Goal: Task Accomplishment & Management: Complete application form

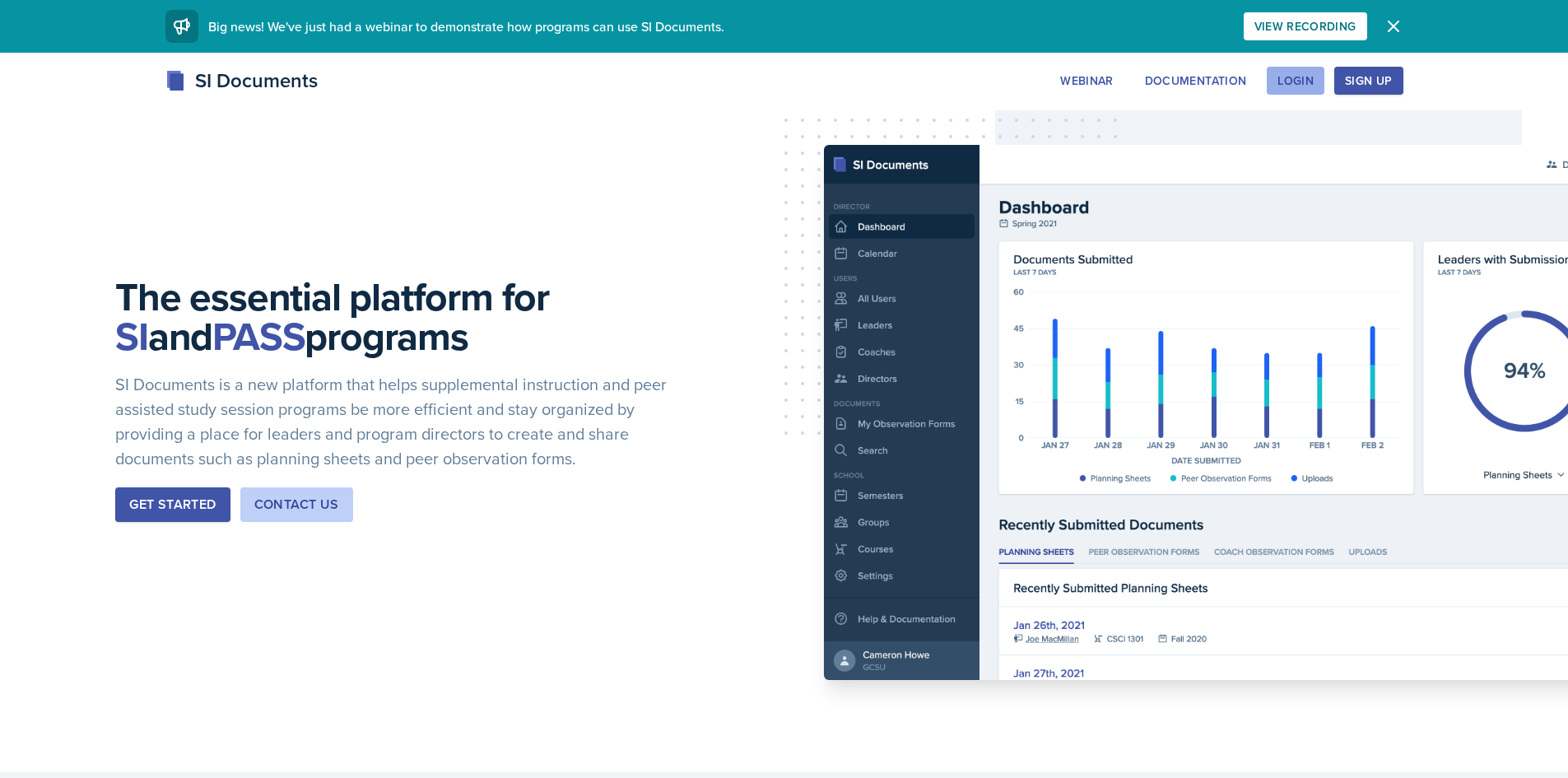
click at [1322, 84] on button "Login" at bounding box center [1295, 80] width 57 height 28
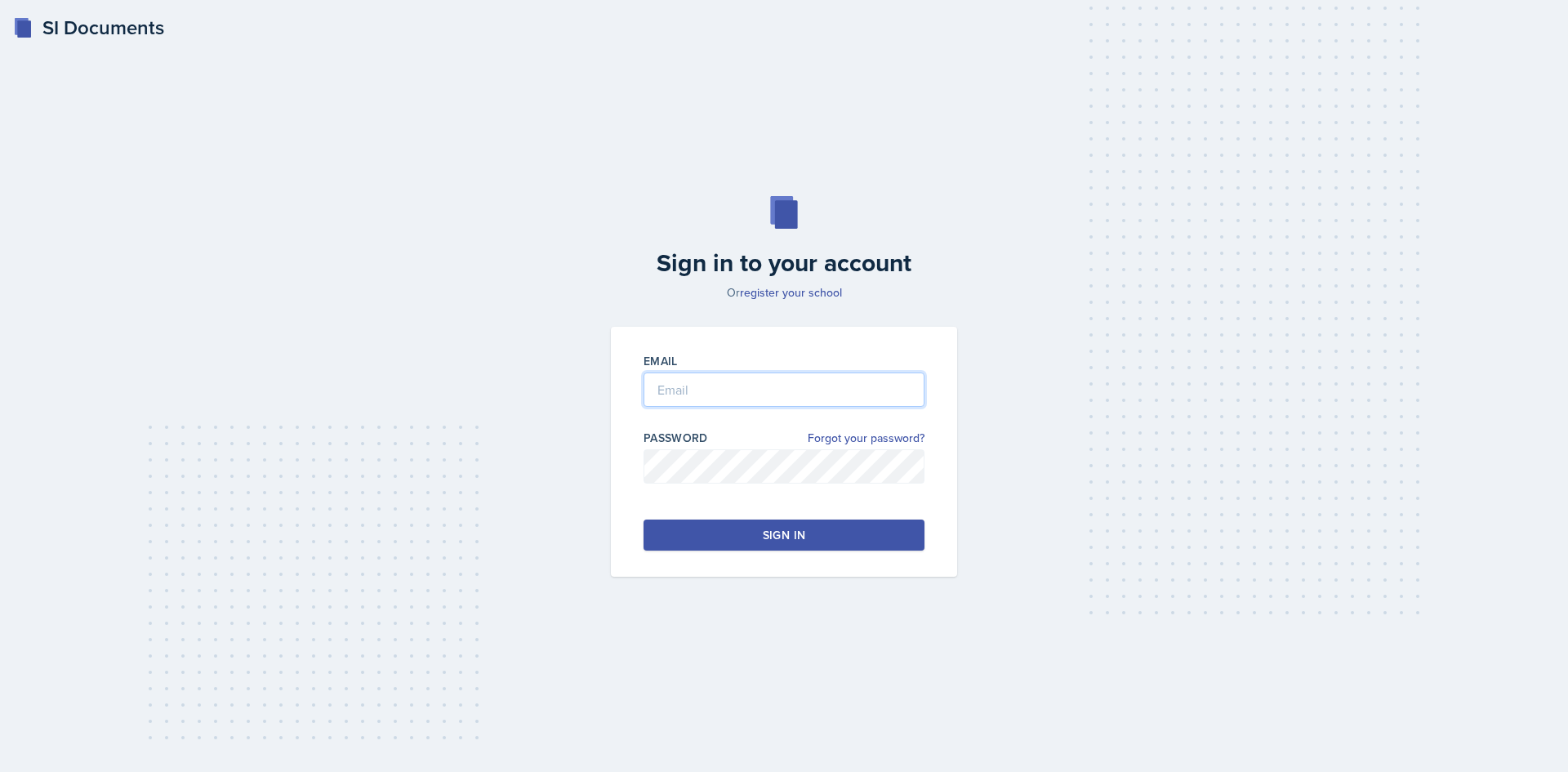
click at [722, 404] on input "email" at bounding box center [784, 389] width 281 height 34
type input "[EMAIL_ADDRESS][PERSON_NAME][DOMAIN_NAME]"
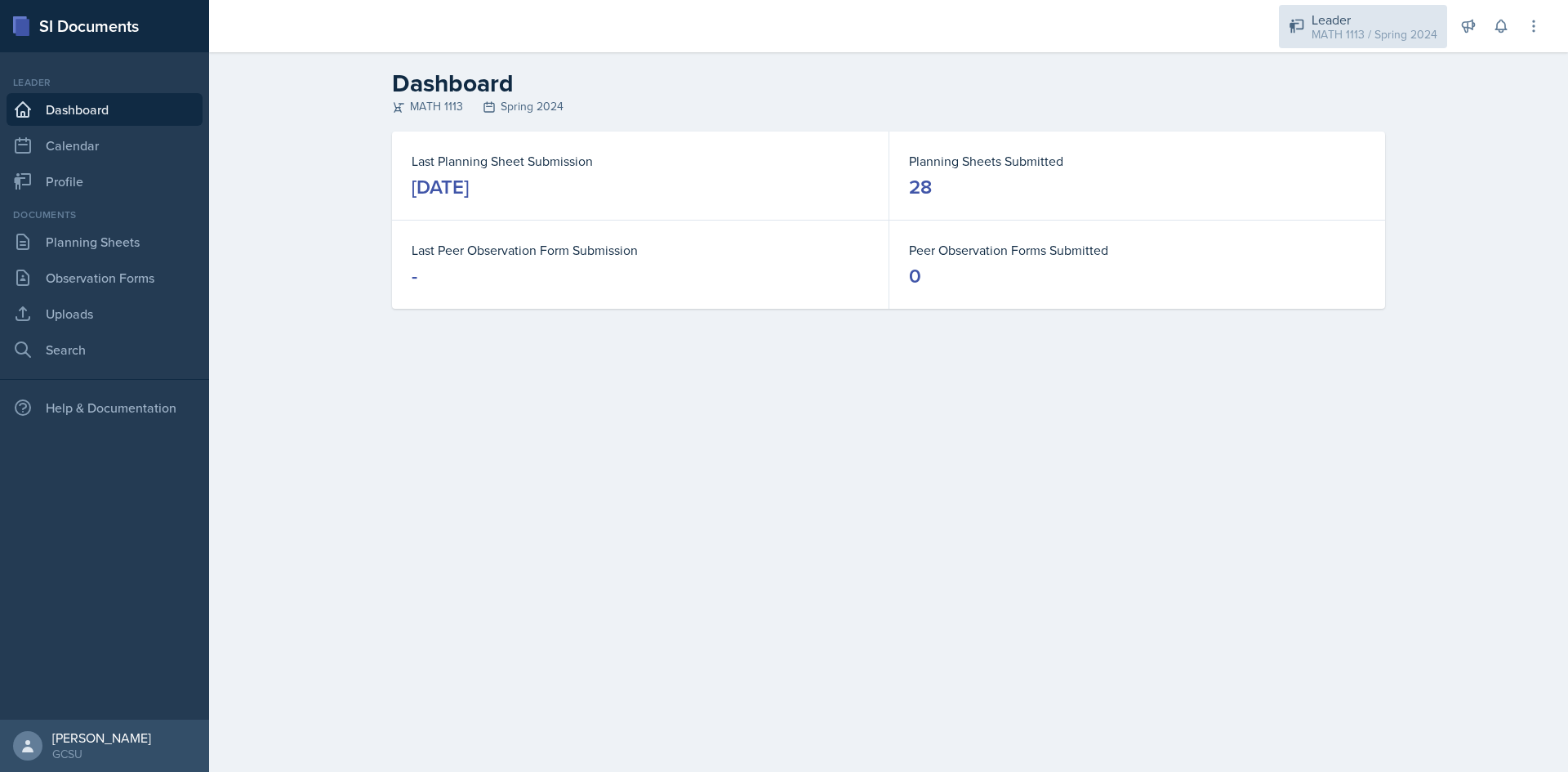
click at [1334, 38] on div "MATH 1113 / Spring 2024" at bounding box center [1374, 35] width 125 height 17
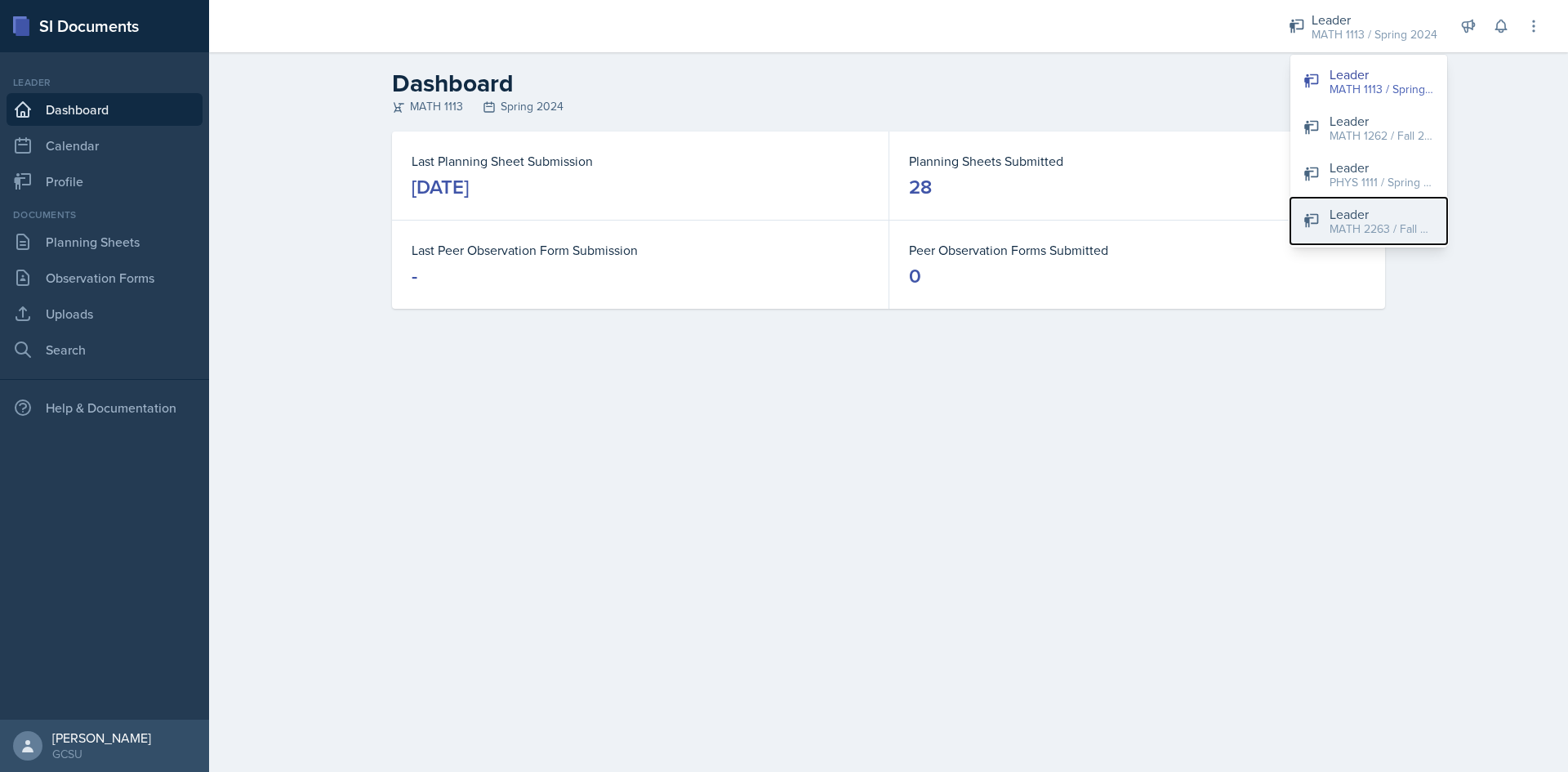
click at [1363, 207] on div "Leader" at bounding box center [1382, 213] width 104 height 19
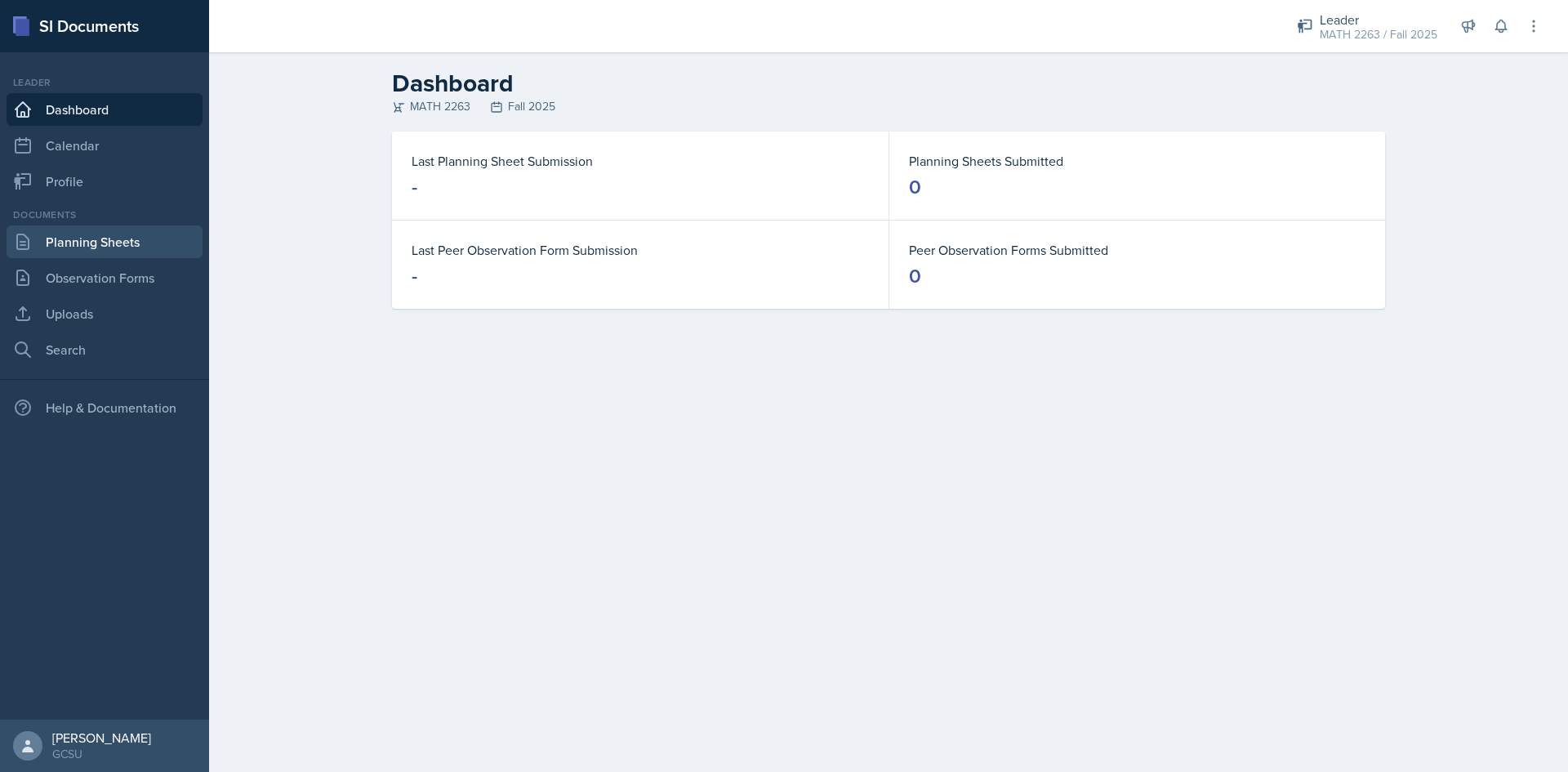
click at [87, 256] on link "Planning Sheets" at bounding box center [104, 242] width 196 height 33
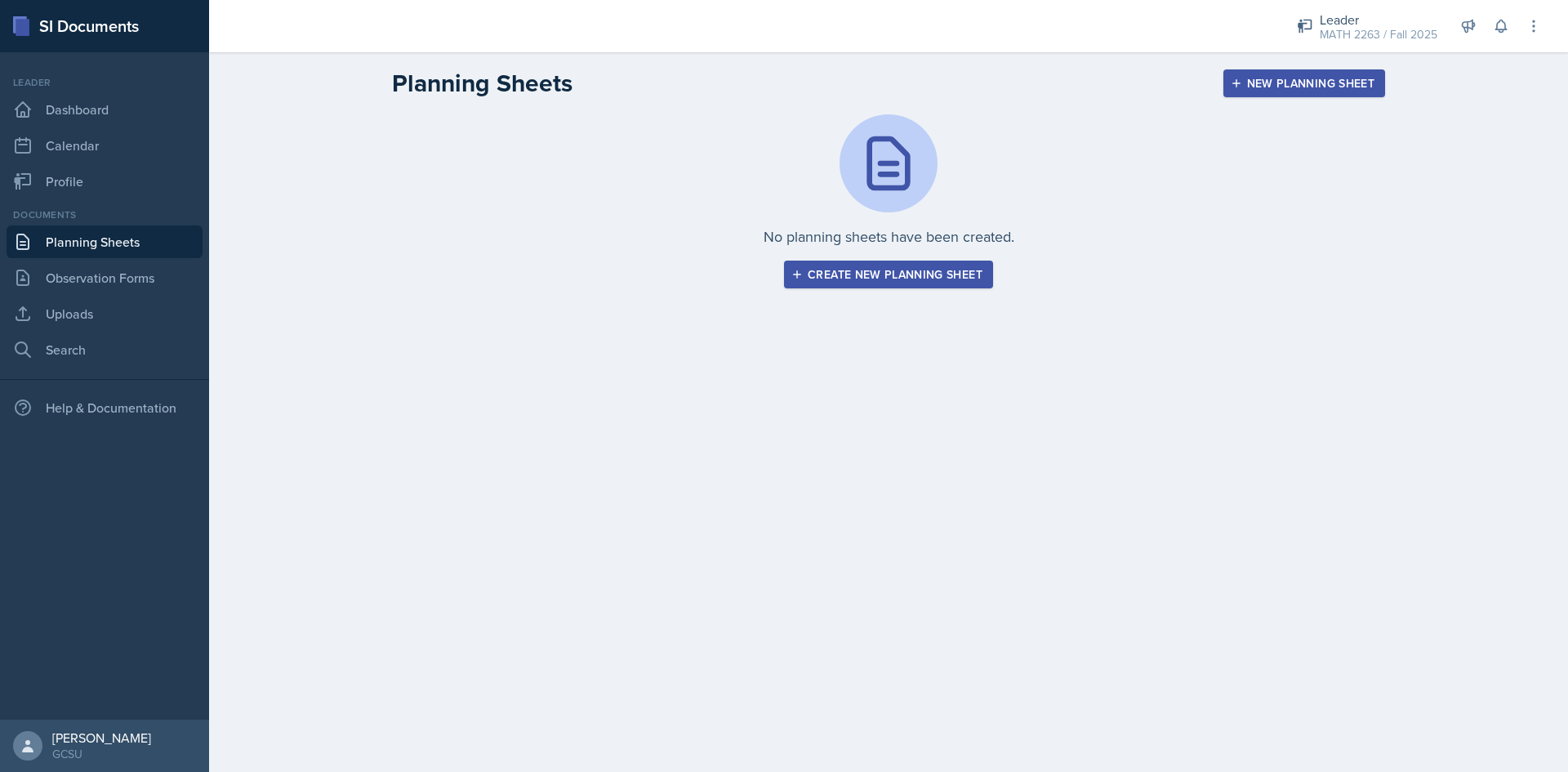
click at [899, 293] on div "No planning sheets have been created. Create new planning sheet" at bounding box center [889, 221] width 1045 height 213
click at [899, 269] on div "Create new planning sheet" at bounding box center [888, 275] width 188 height 13
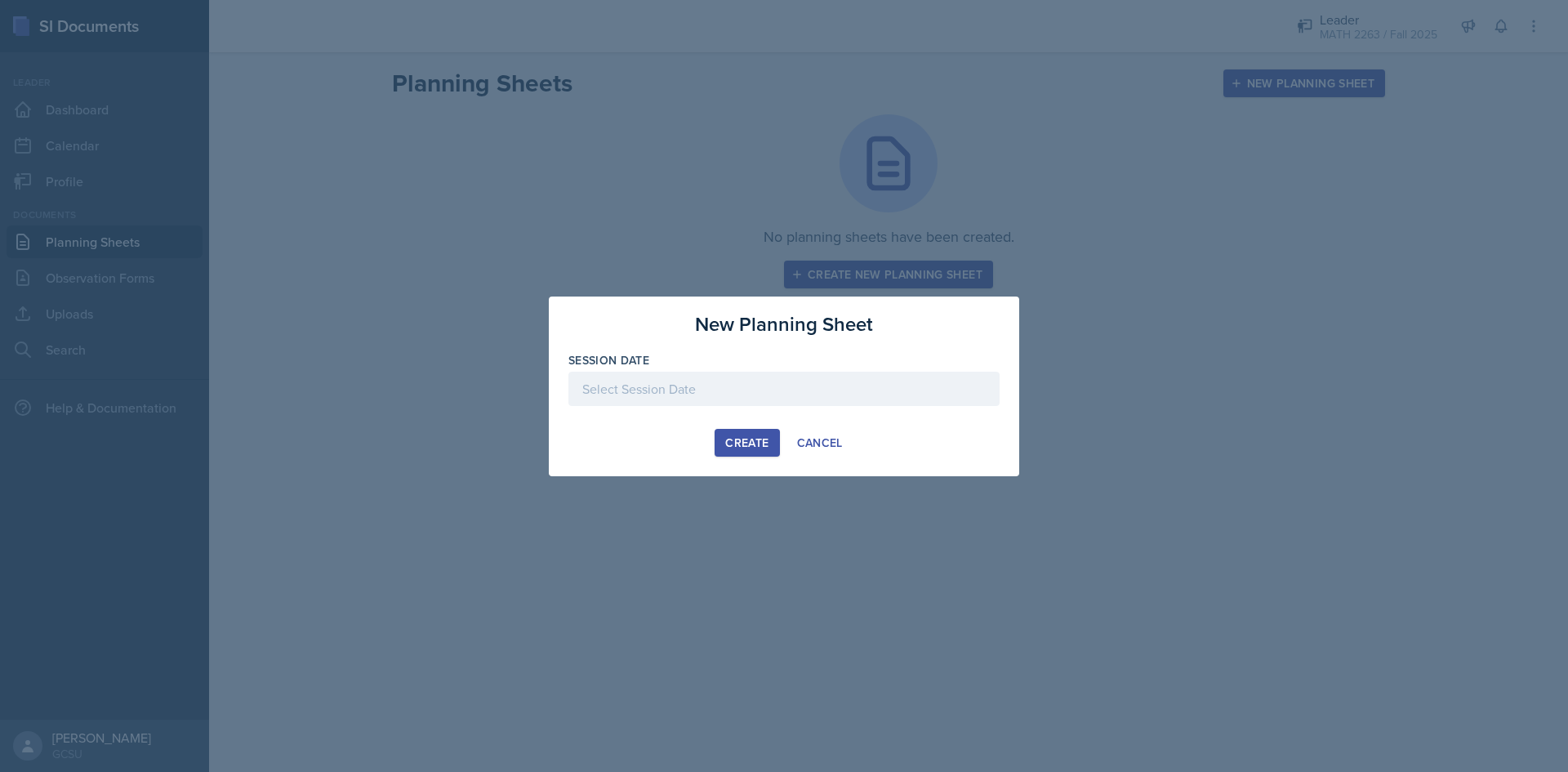
click at [699, 365] on div "Session Date" at bounding box center [784, 361] width 431 height 16
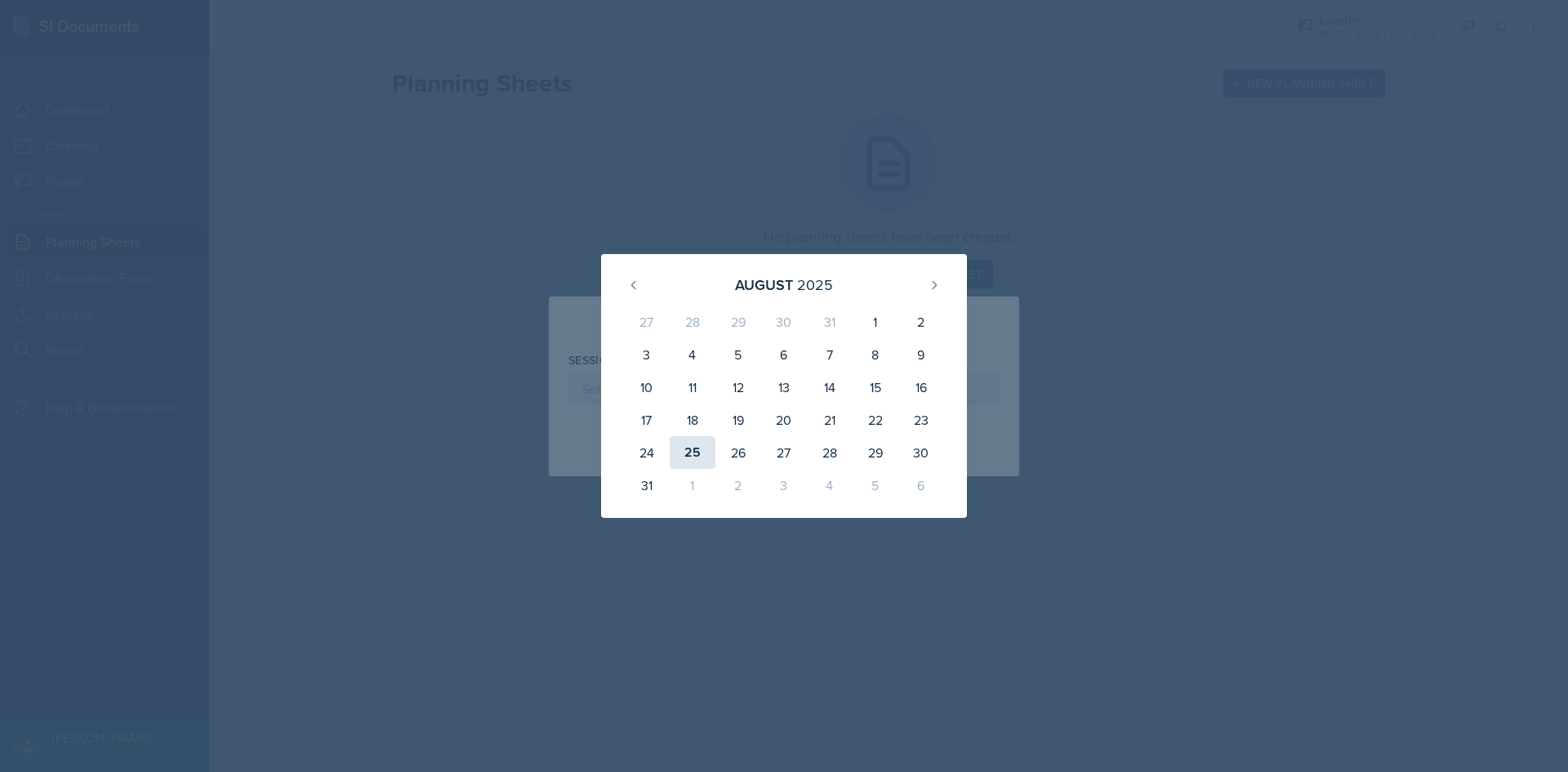
click at [697, 454] on div "25" at bounding box center [693, 452] width 46 height 33
type input "[DATE]"
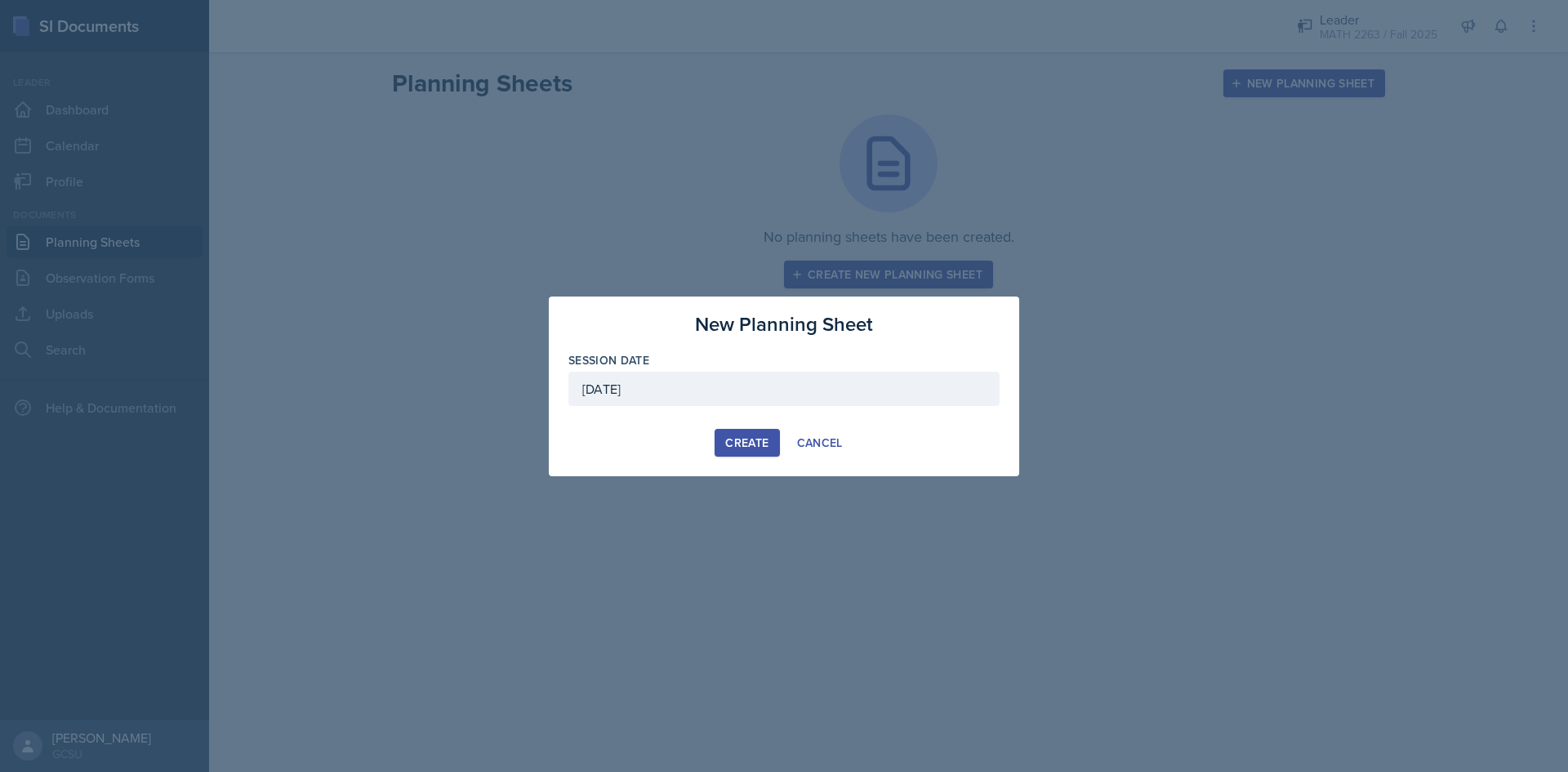
click at [763, 450] on div "Create" at bounding box center [746, 442] width 43 height 13
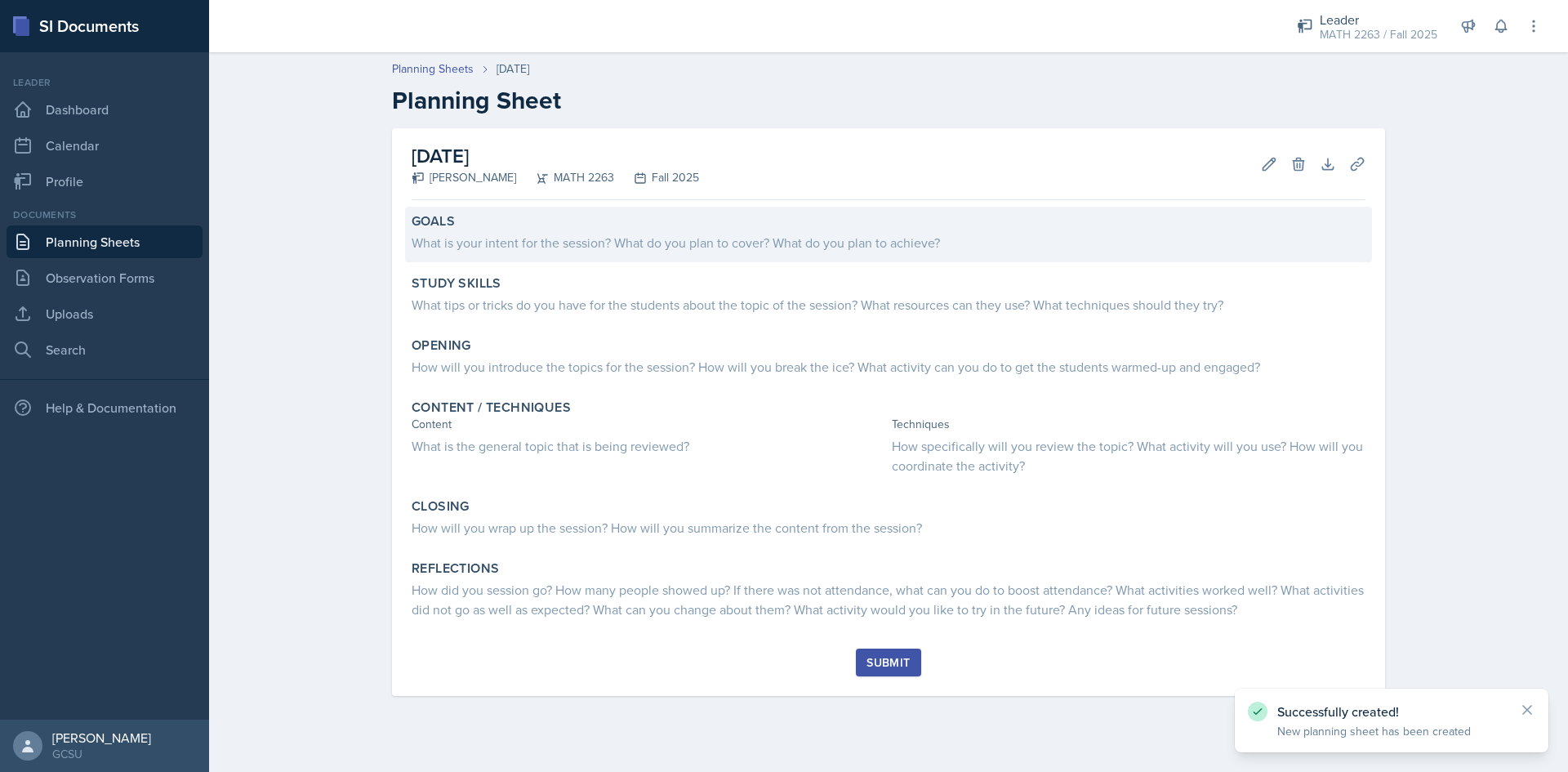
click at [466, 239] on div "What is your intent for the session? What do you plan to cover? What do you pla…" at bounding box center [889, 242] width 954 height 19
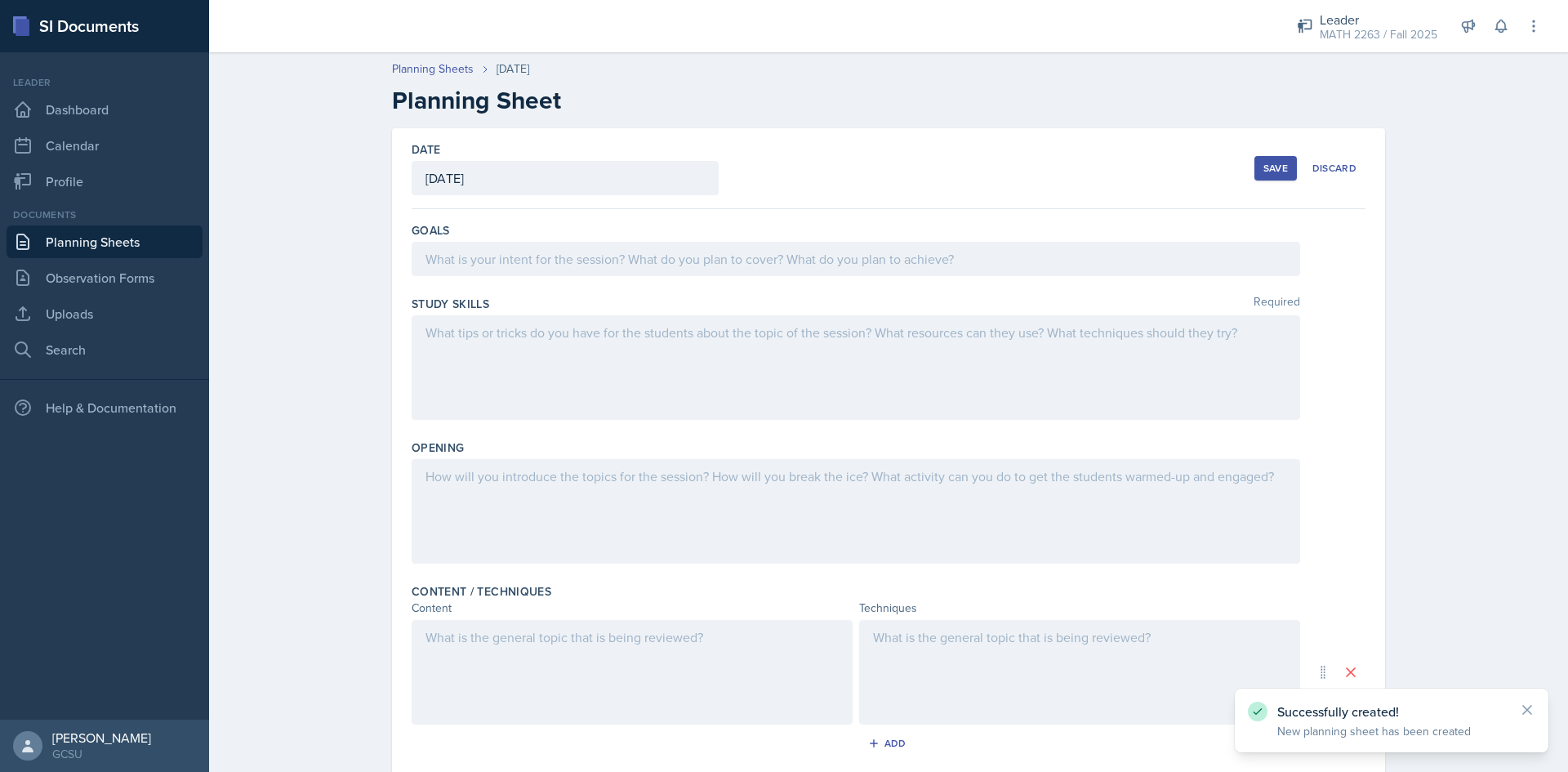
click at [492, 266] on div at bounding box center [856, 258] width 889 height 34
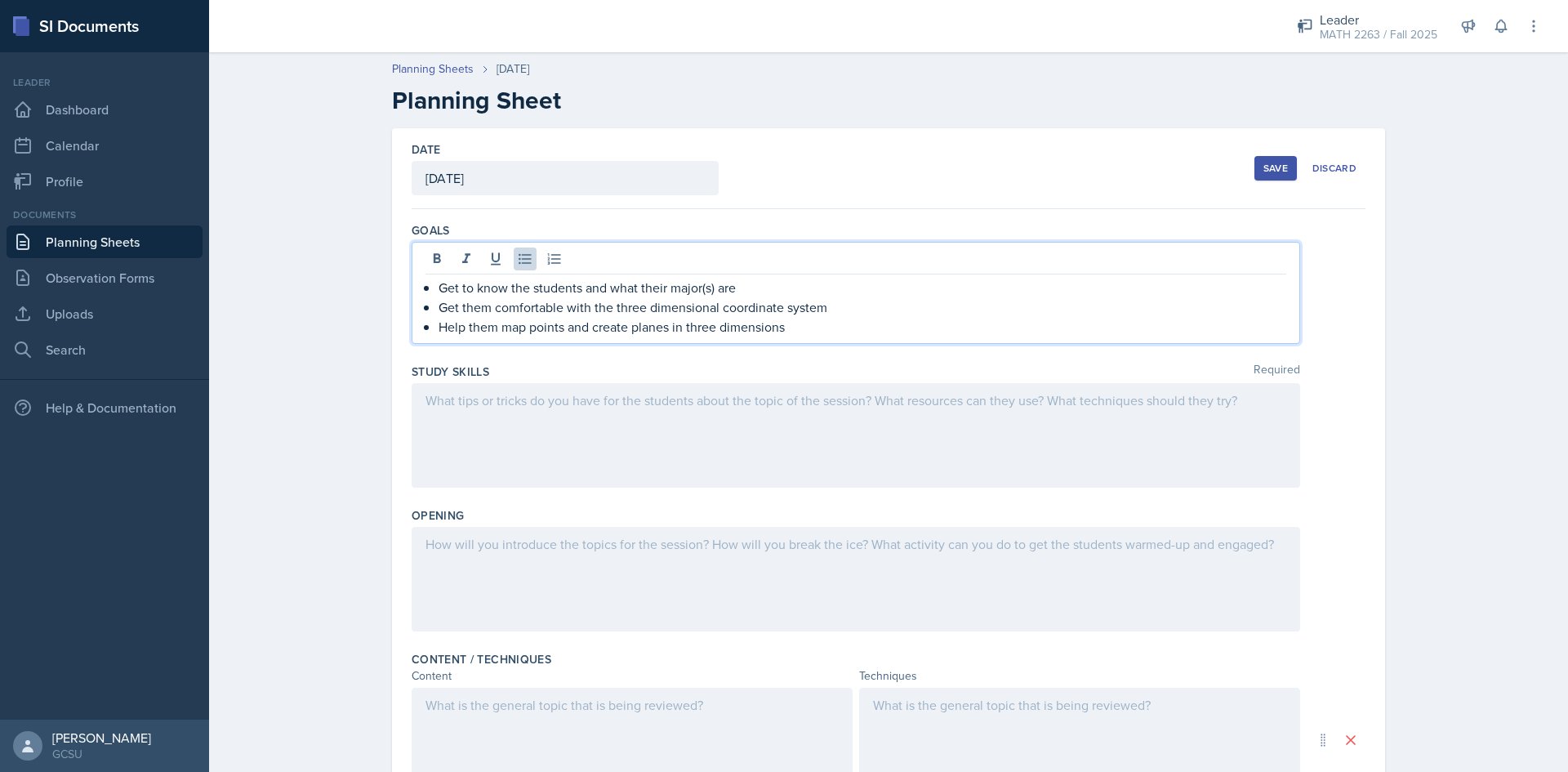
click at [597, 449] on div at bounding box center [856, 435] width 889 height 104
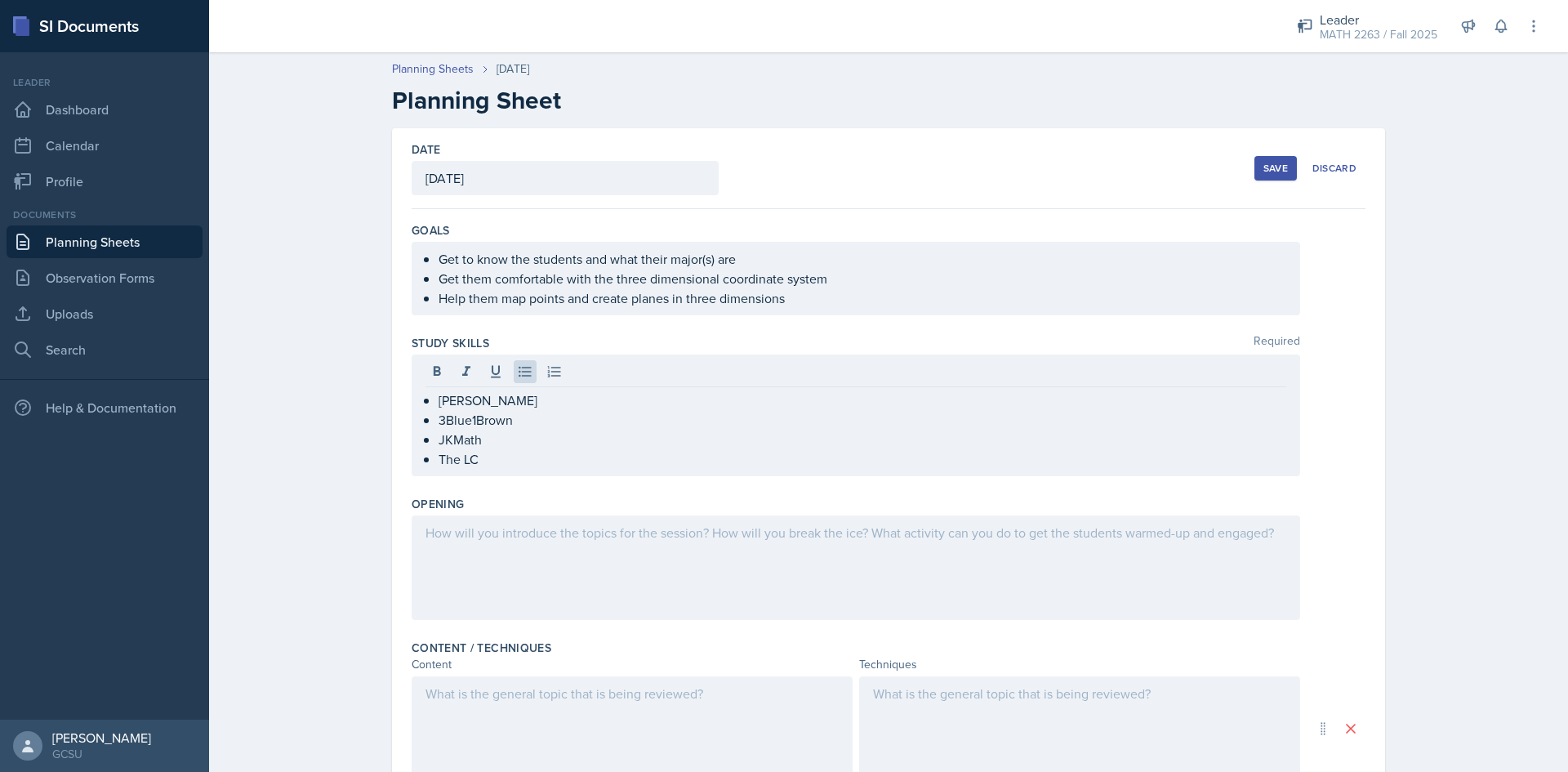
click at [497, 557] on div at bounding box center [856, 568] width 889 height 104
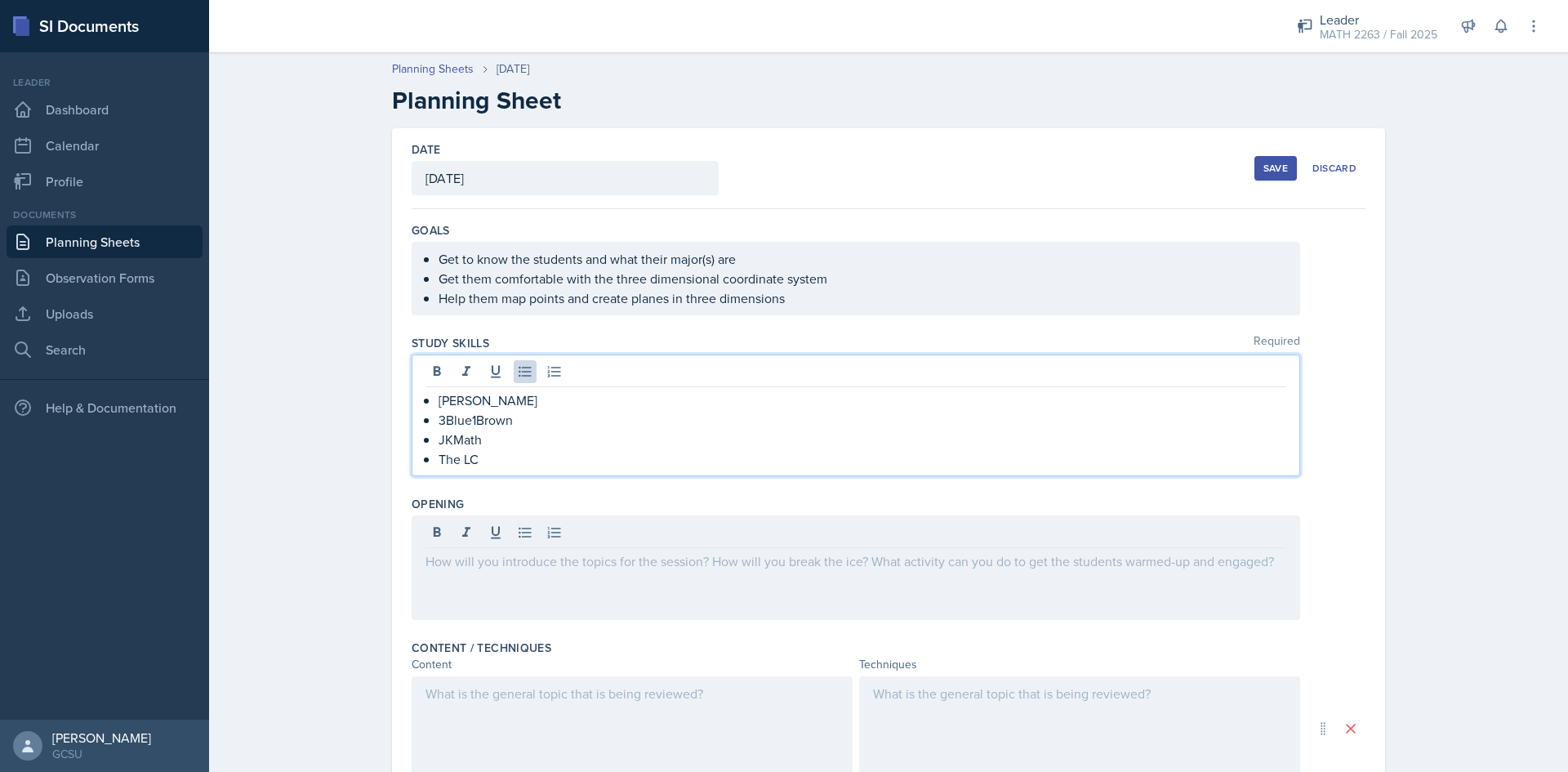
click at [477, 414] on ul "[PERSON_NAME] 3Blue1Brown JKMath The LC" at bounding box center [862, 429] width 848 height 79
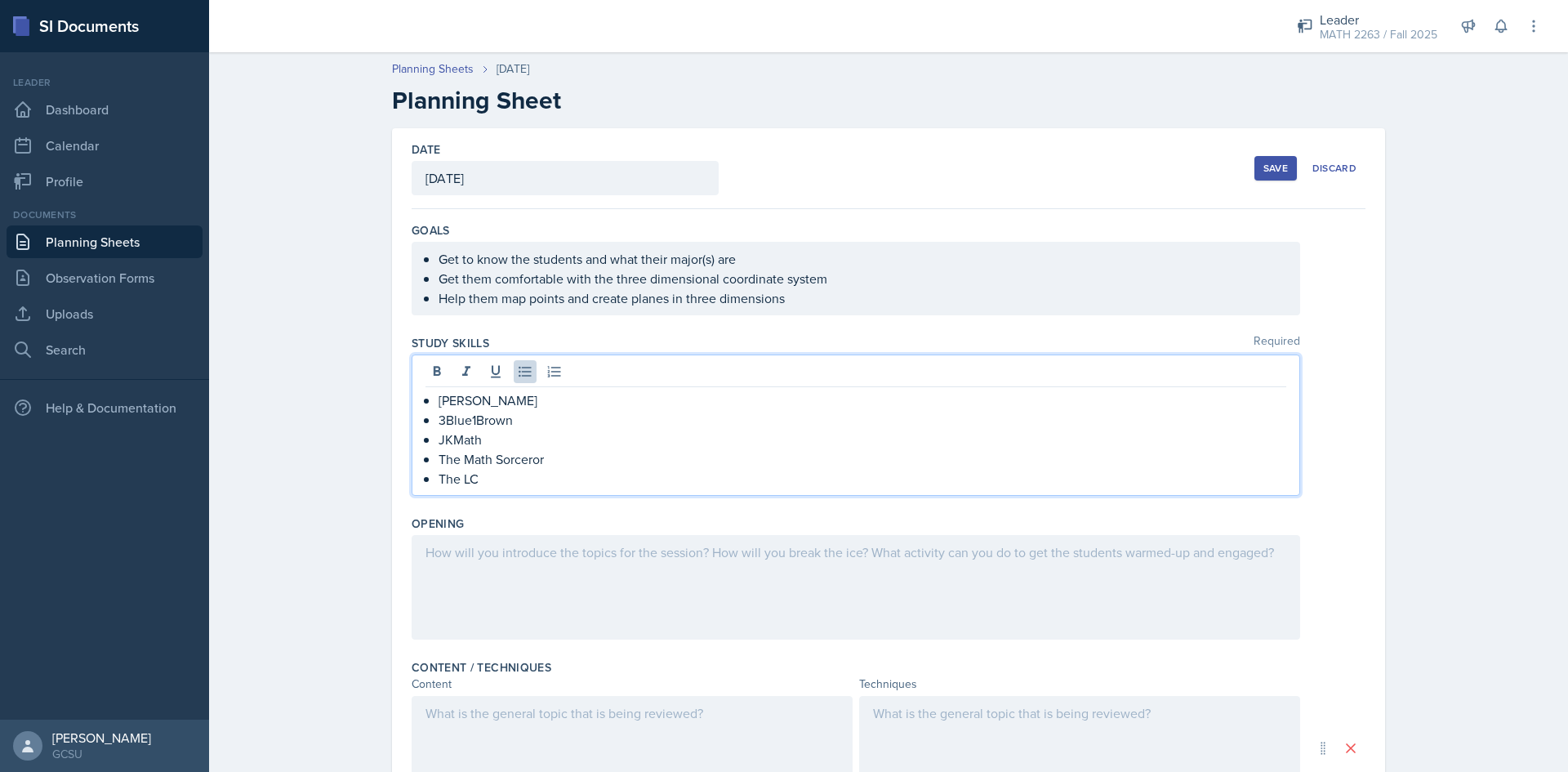
click at [510, 484] on p "The LC" at bounding box center [862, 478] width 848 height 19
click at [474, 592] on div at bounding box center [856, 587] width 889 height 104
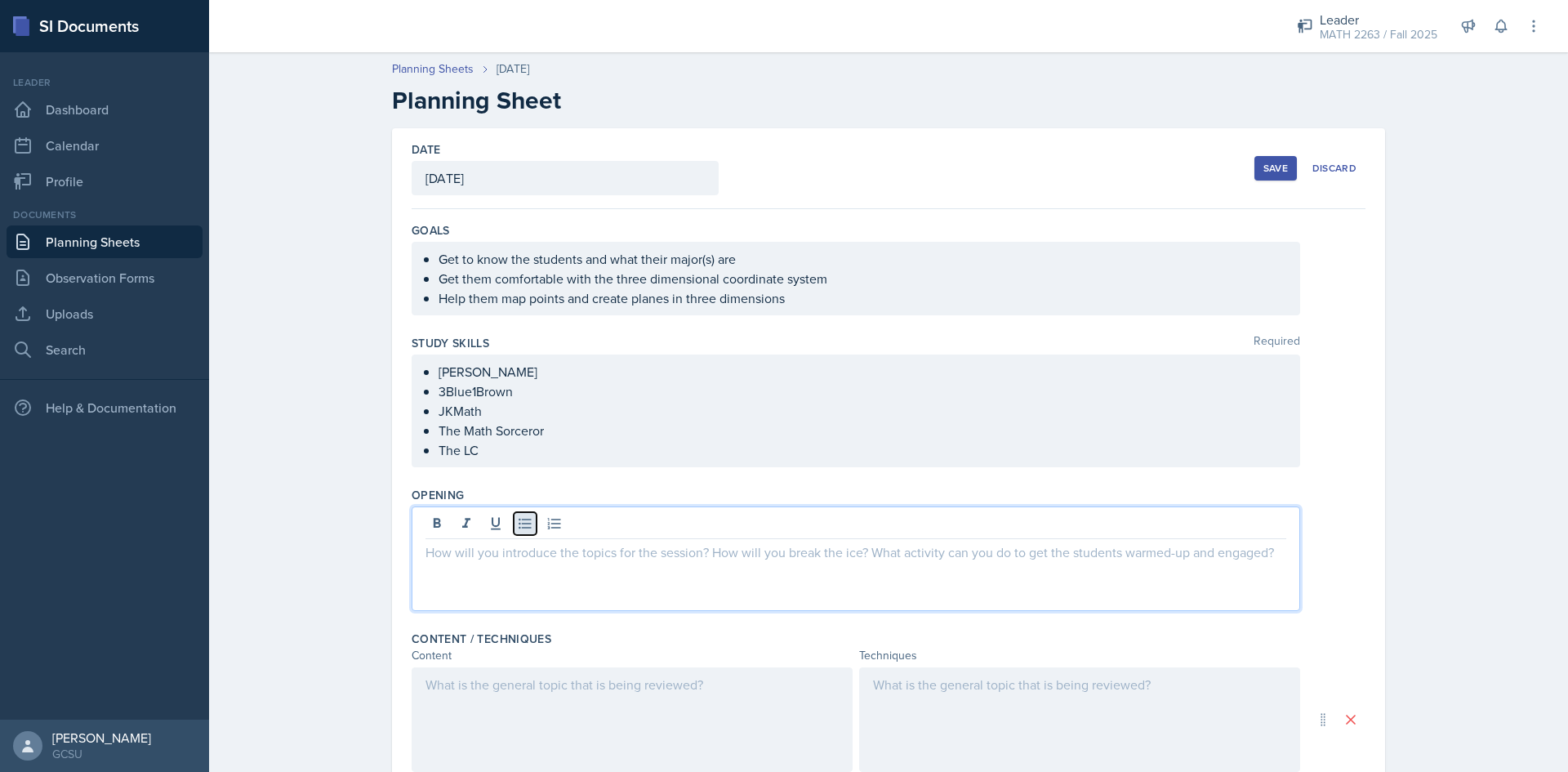
click at [514, 532] on button at bounding box center [524, 523] width 23 height 23
click at [511, 542] on p at bounding box center [856, 551] width 860 height 19
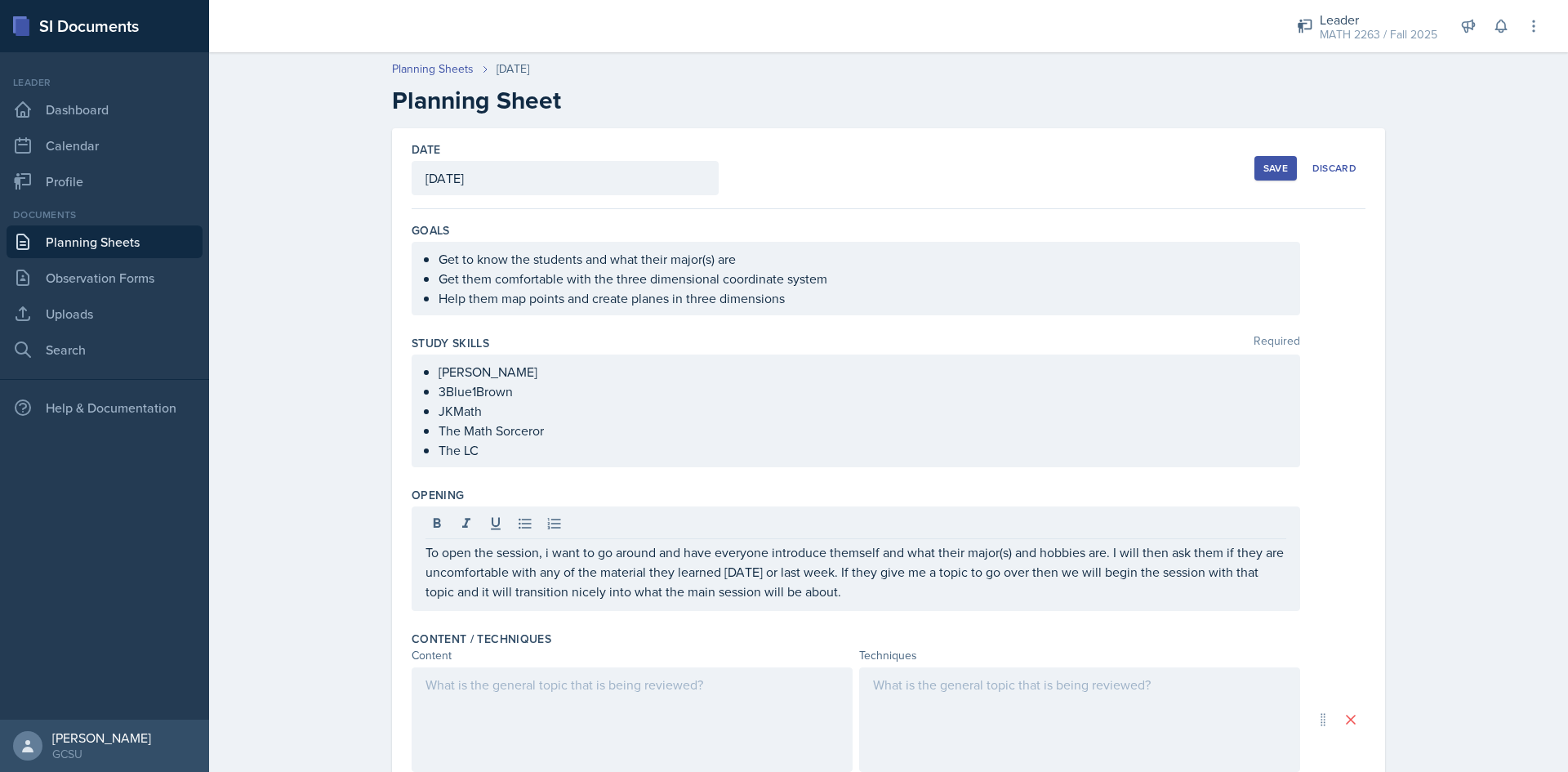
click at [557, 739] on div at bounding box center [633, 720] width 441 height 104
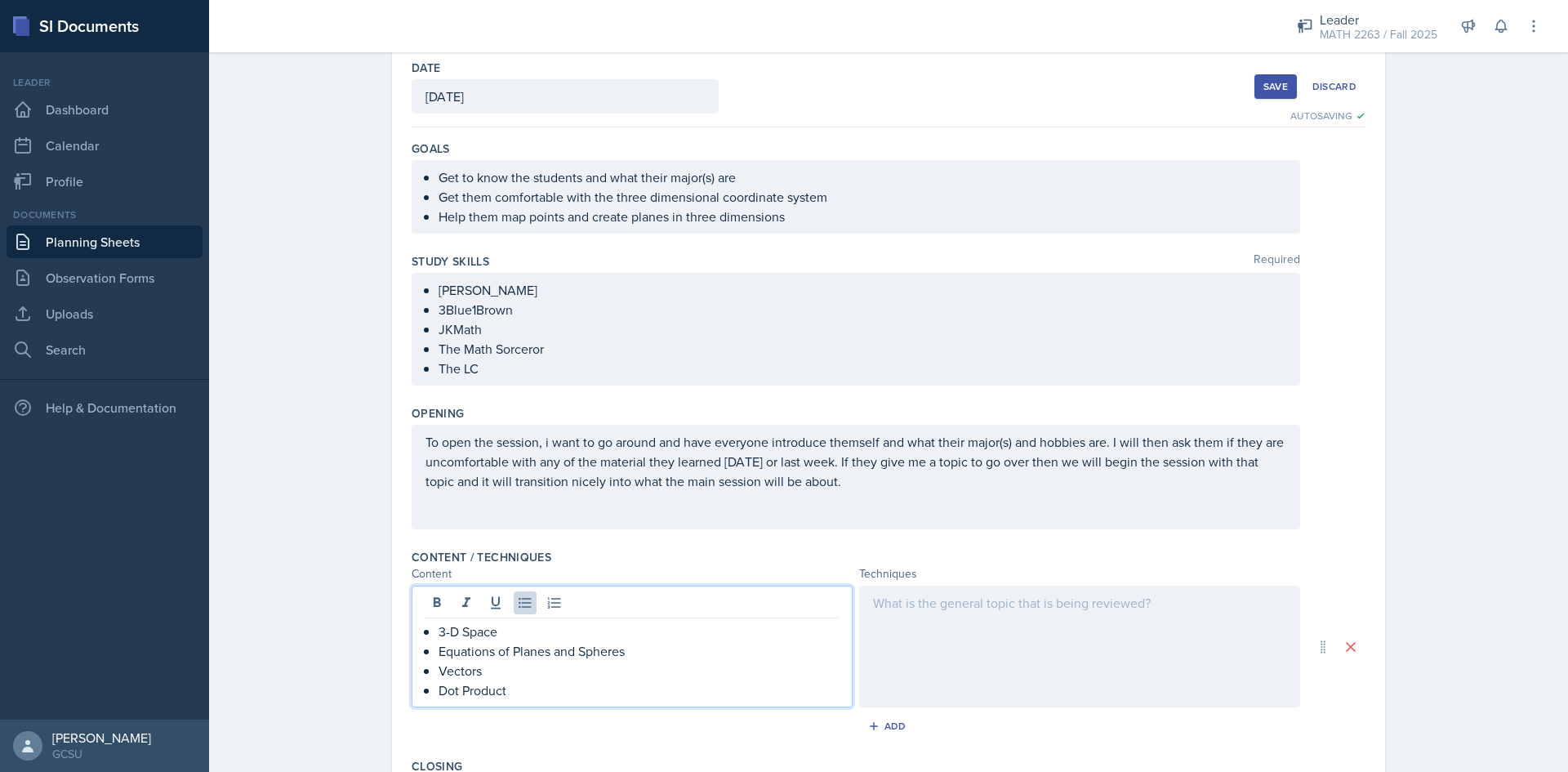
scroll to position [258, 0]
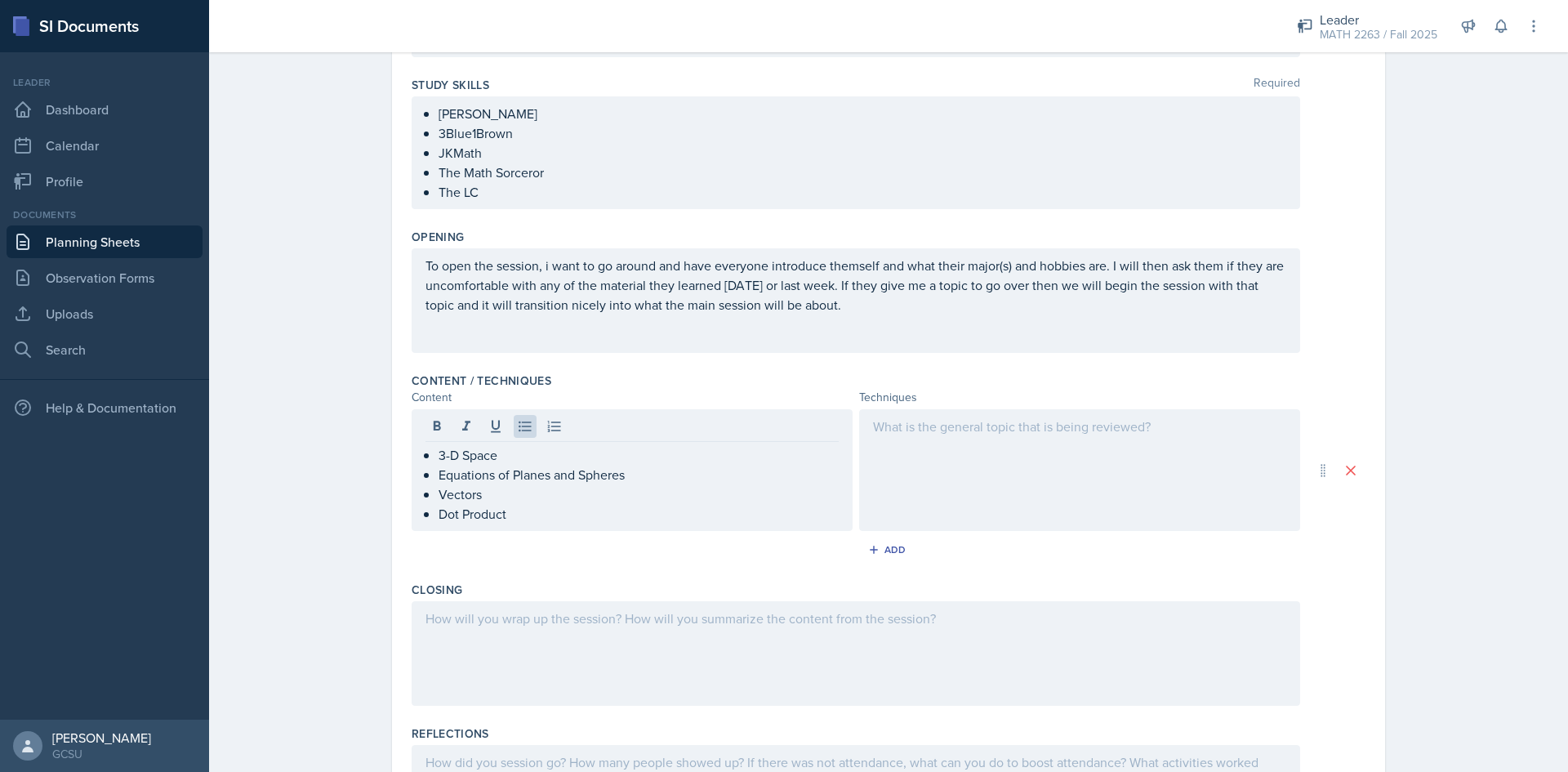
click at [1011, 448] on div at bounding box center [1080, 470] width 441 height 122
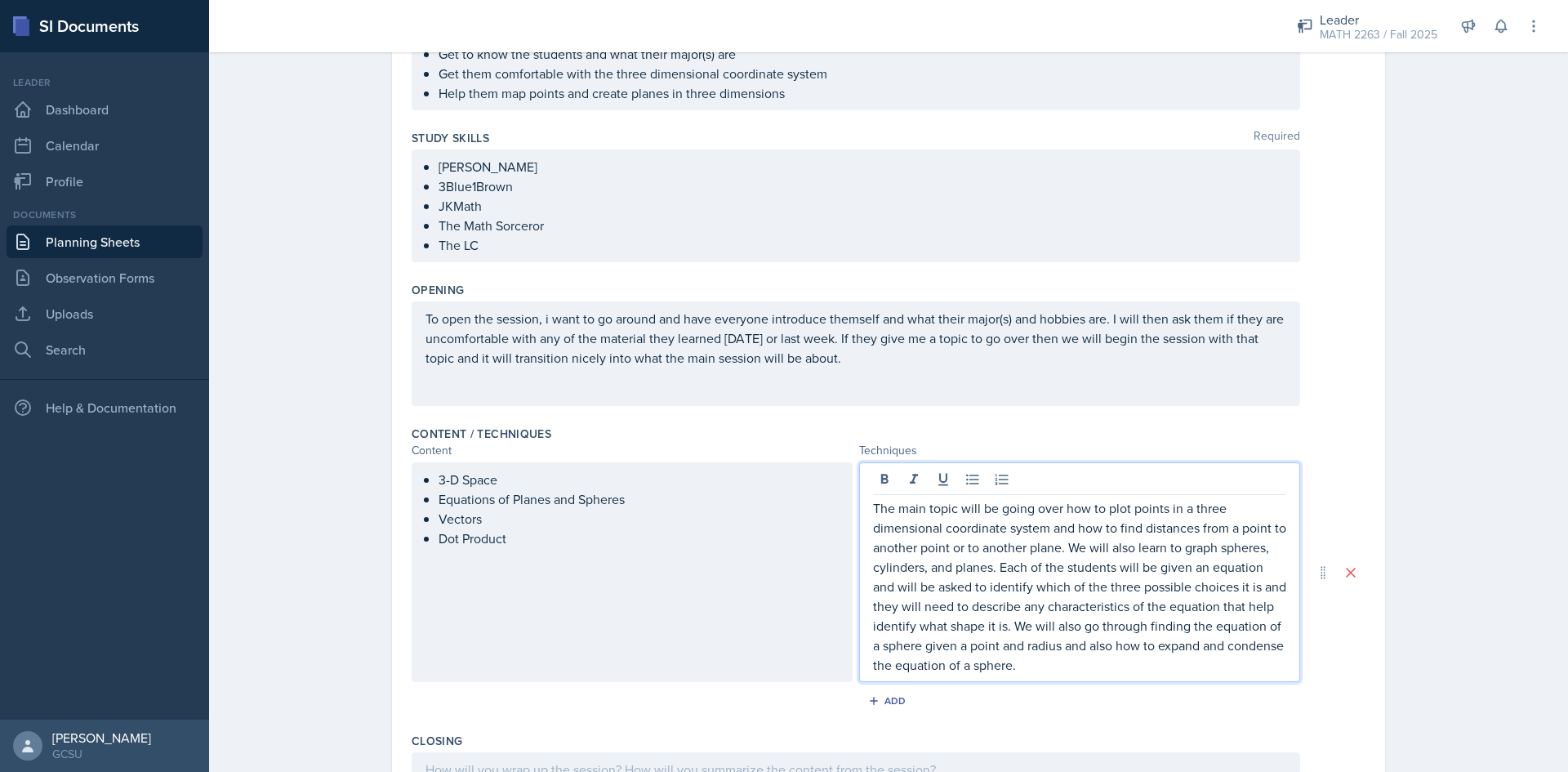
scroll to position [368, 0]
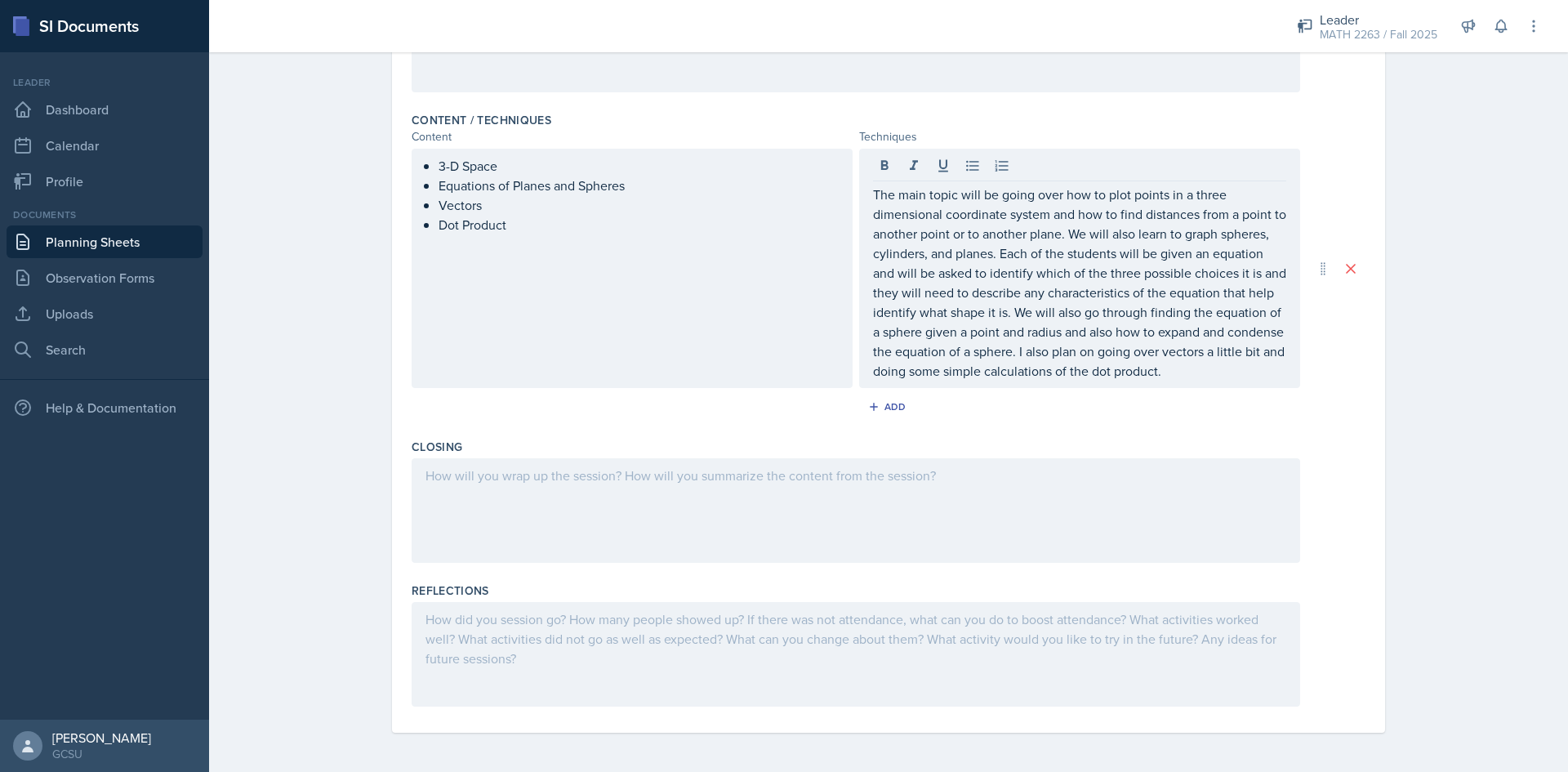
click at [822, 495] on div at bounding box center [856, 511] width 889 height 104
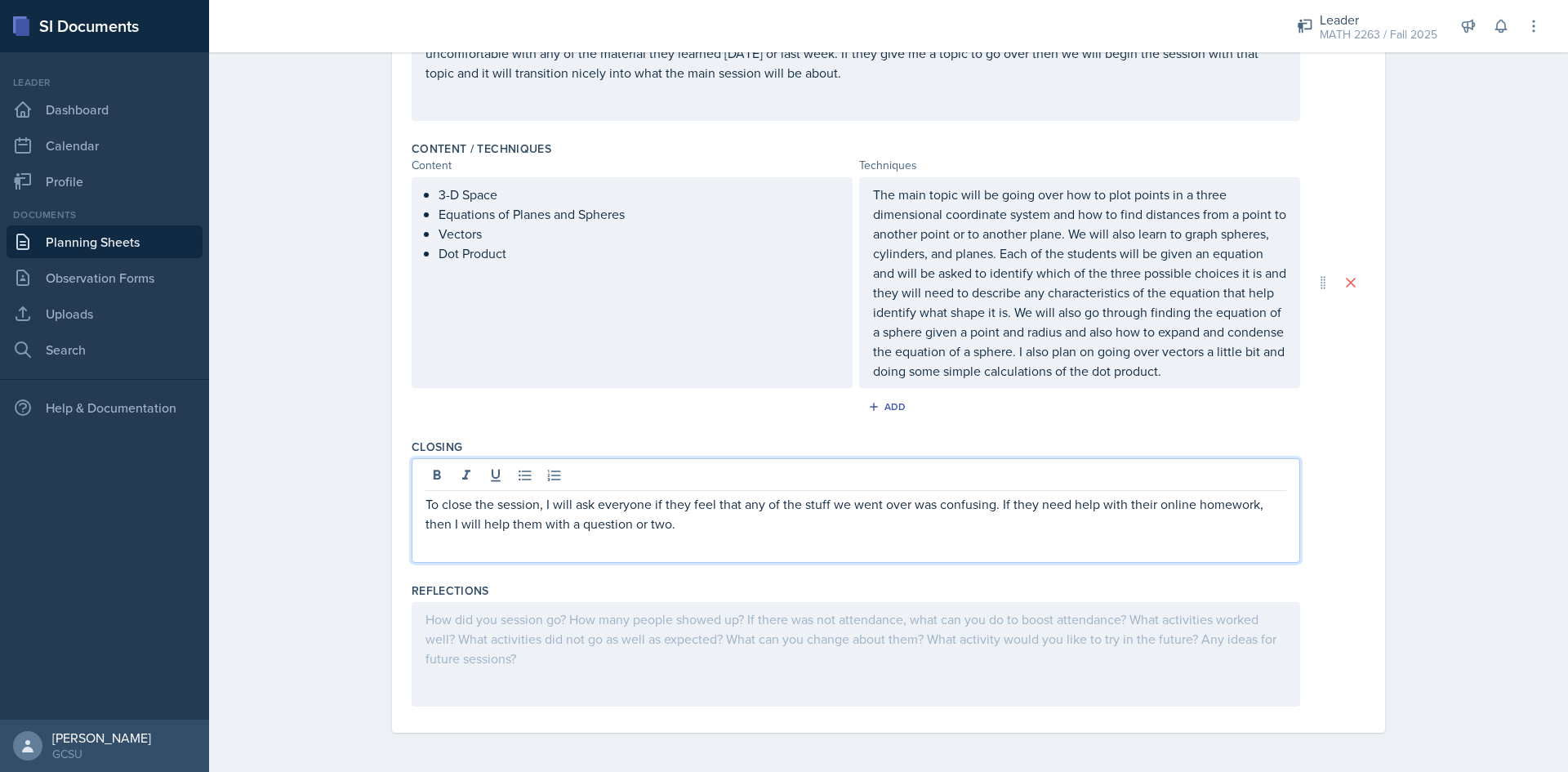
click at [747, 639] on div at bounding box center [856, 655] width 889 height 104
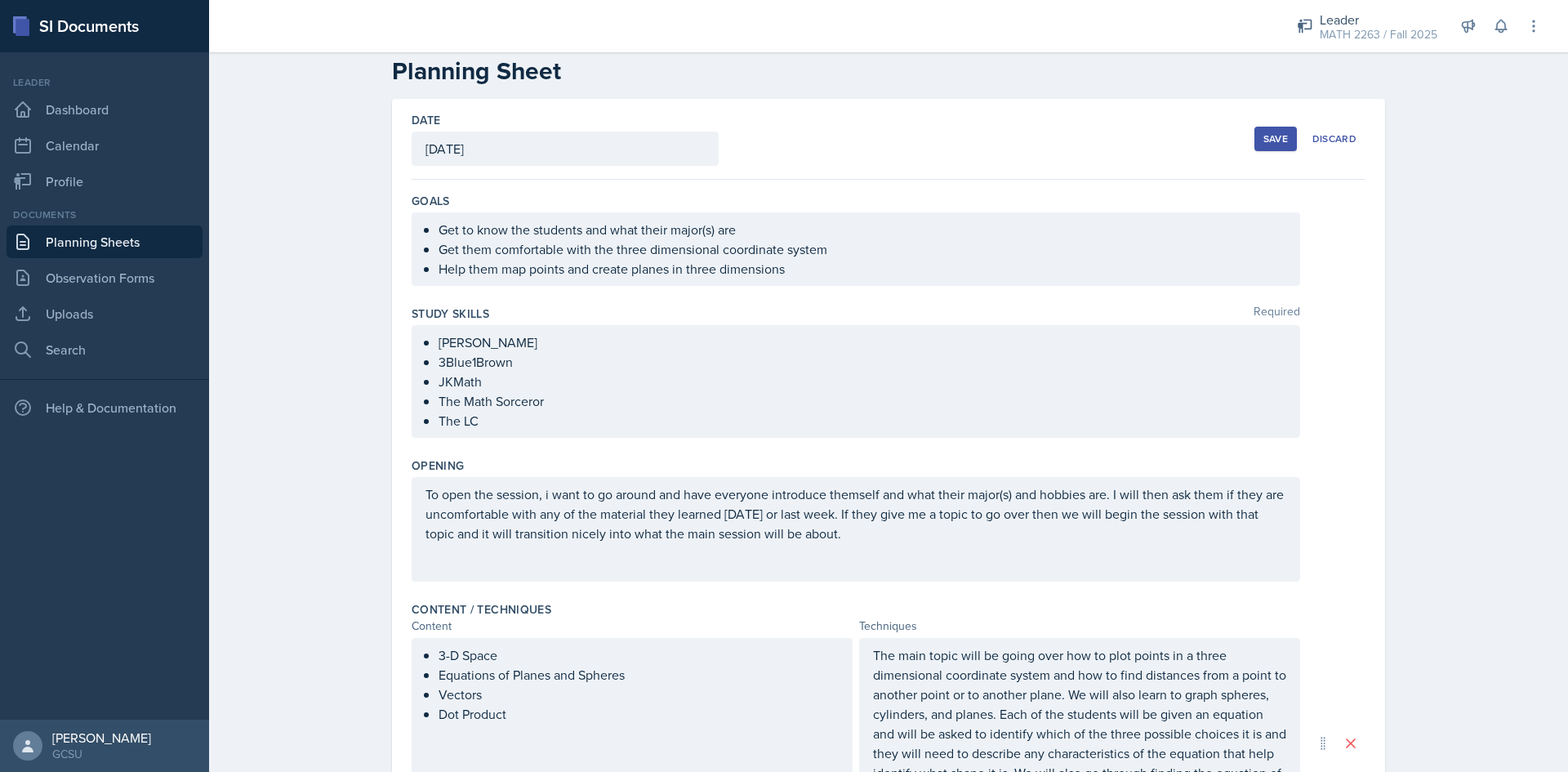
scroll to position [0, 0]
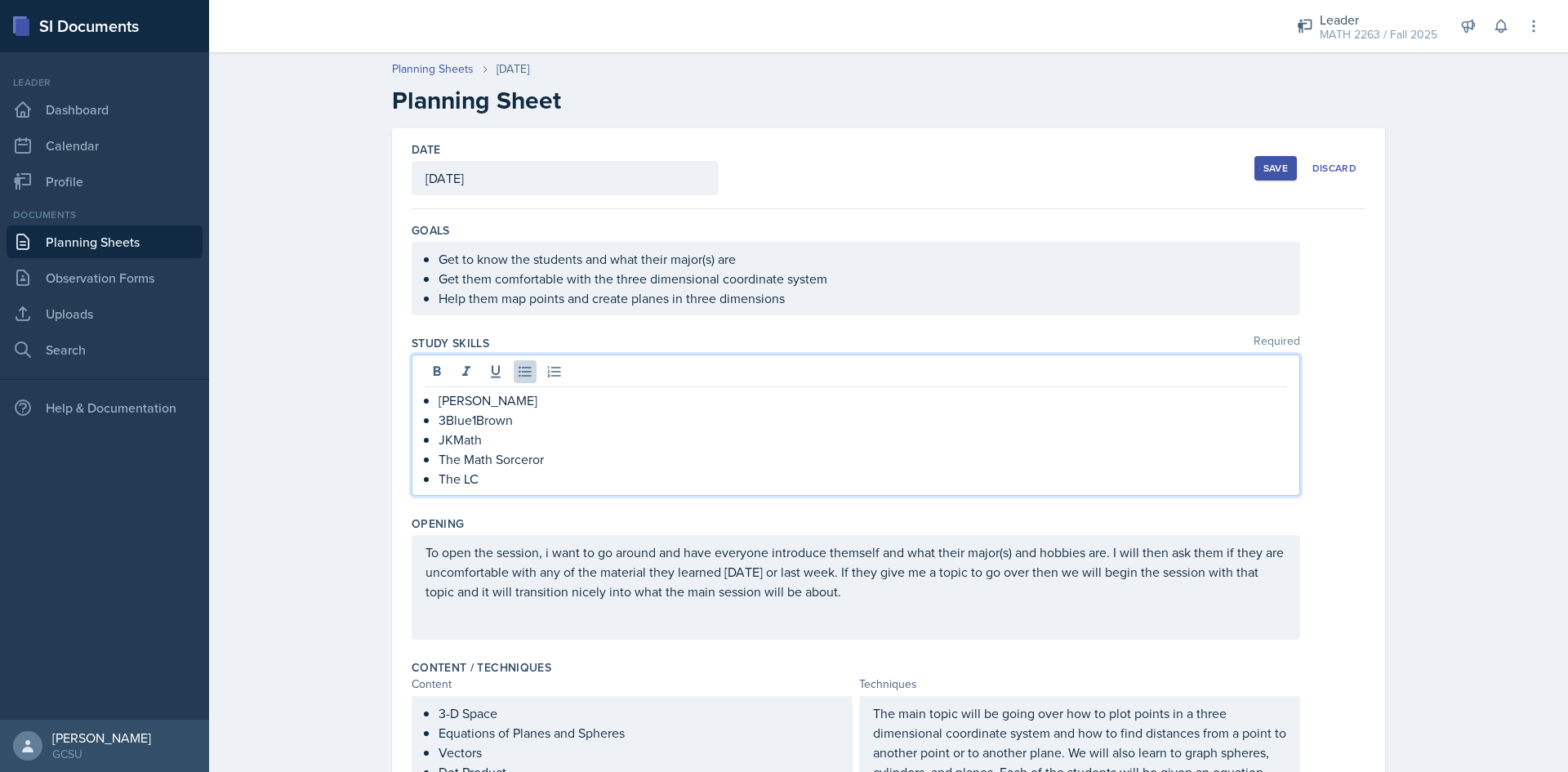
click at [523, 433] on ul "[PERSON_NAME] 3Blue1Brown JKMath The Math Sorceror The LC" at bounding box center [862, 439] width 848 height 98
click at [532, 465] on p "The Math Sorceror" at bounding box center [862, 459] width 848 height 19
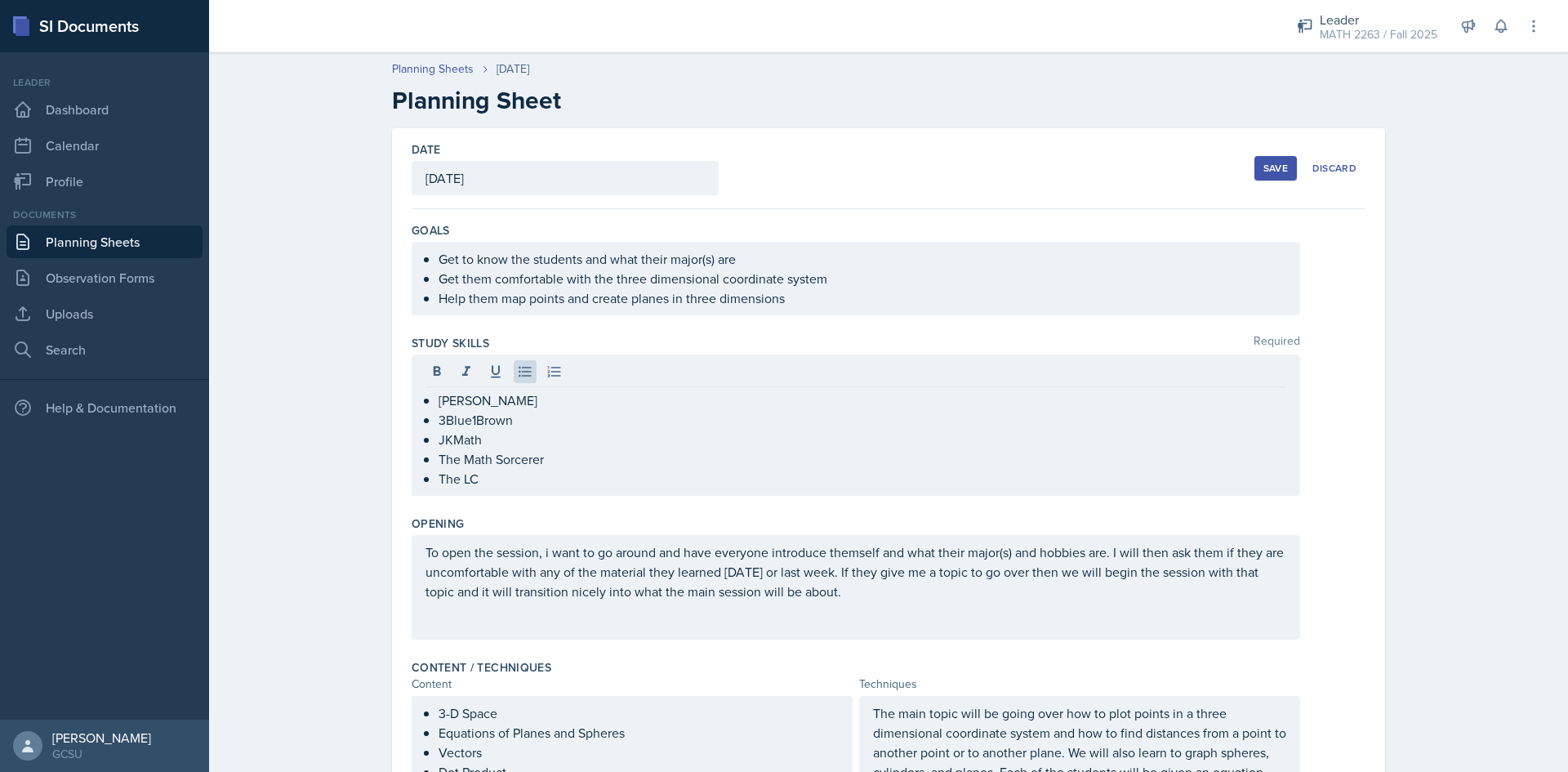
click at [994, 198] on div "Date [DATE] [DATE] 27 28 29 30 31 1 2 3 4 5 6 7 8 9 10 11 12 13 14 15 16 17 18 …" at bounding box center [889, 169] width 954 height 81
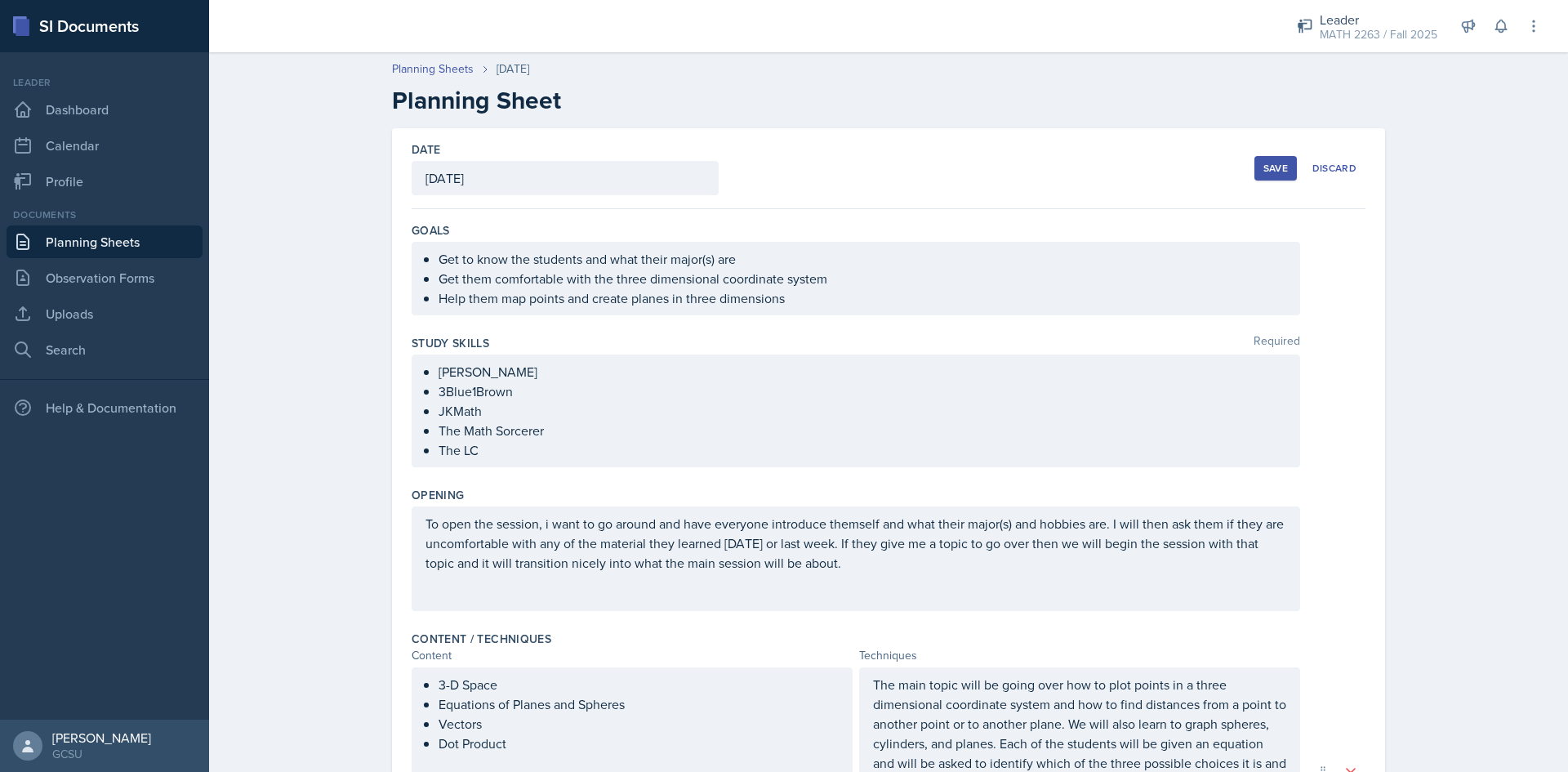
click at [1278, 172] on div "Save" at bounding box center [1275, 169] width 25 height 13
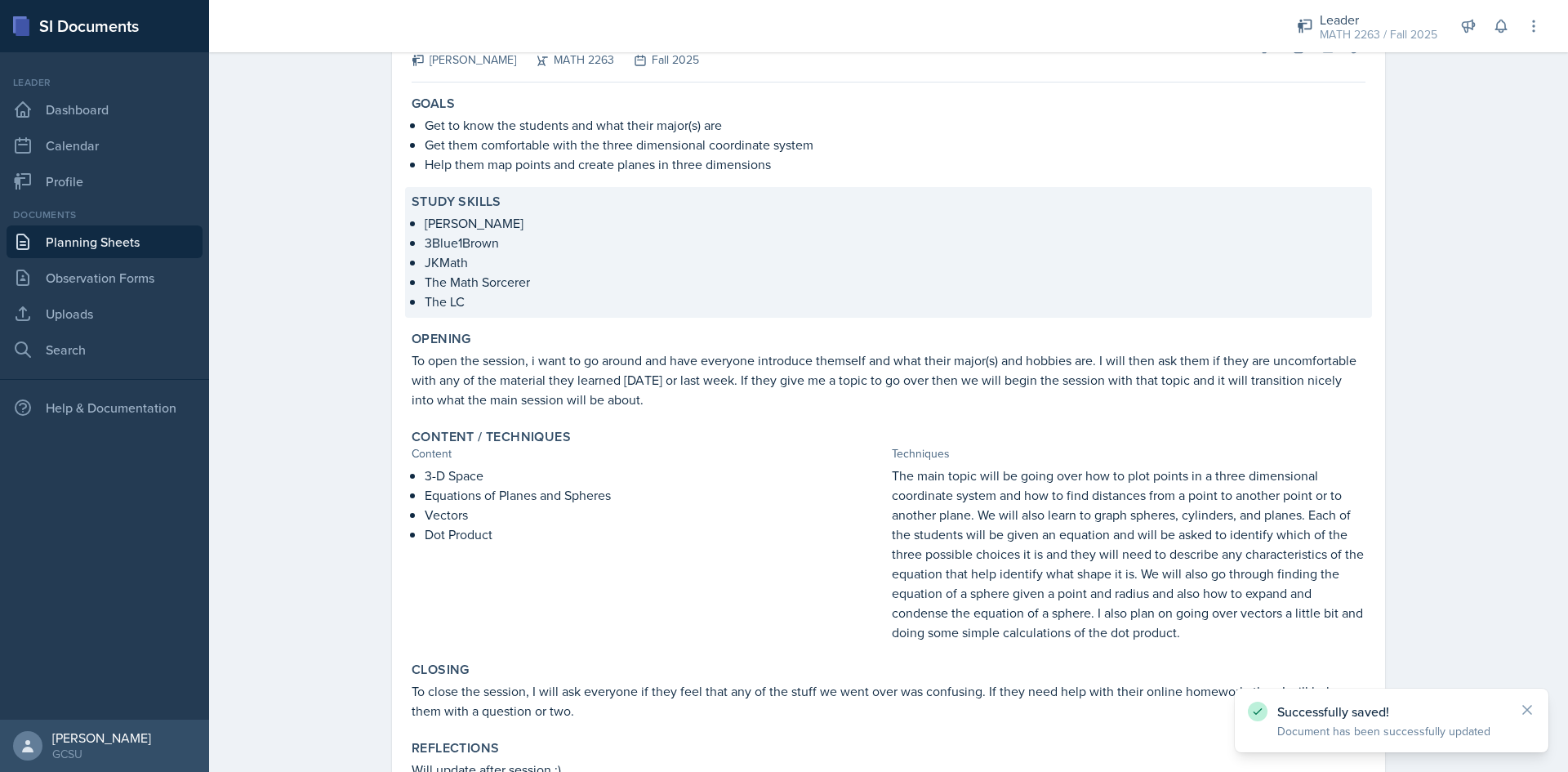
scroll to position [238, 0]
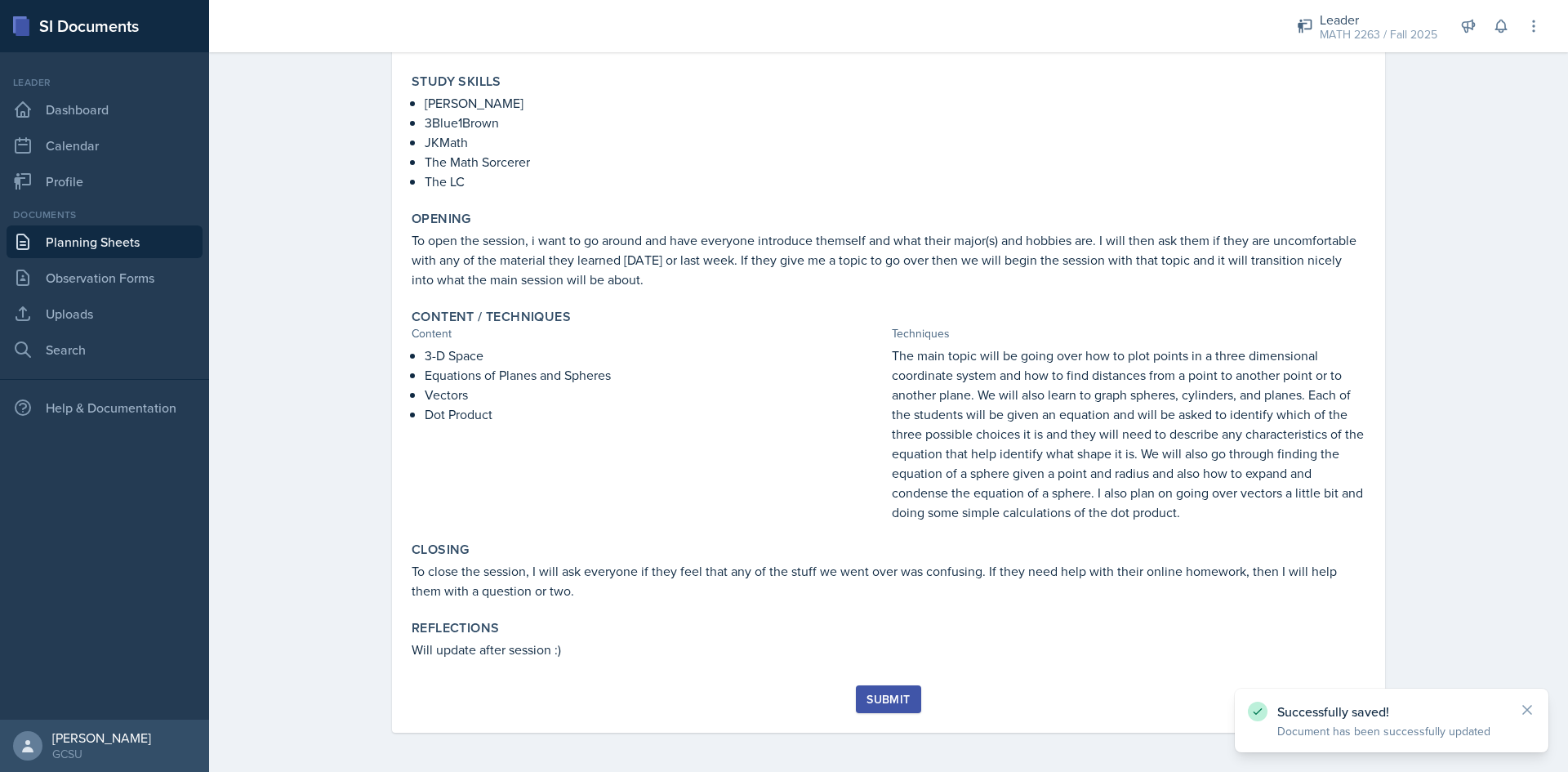
click at [881, 701] on div "Submit" at bounding box center [888, 700] width 43 height 13
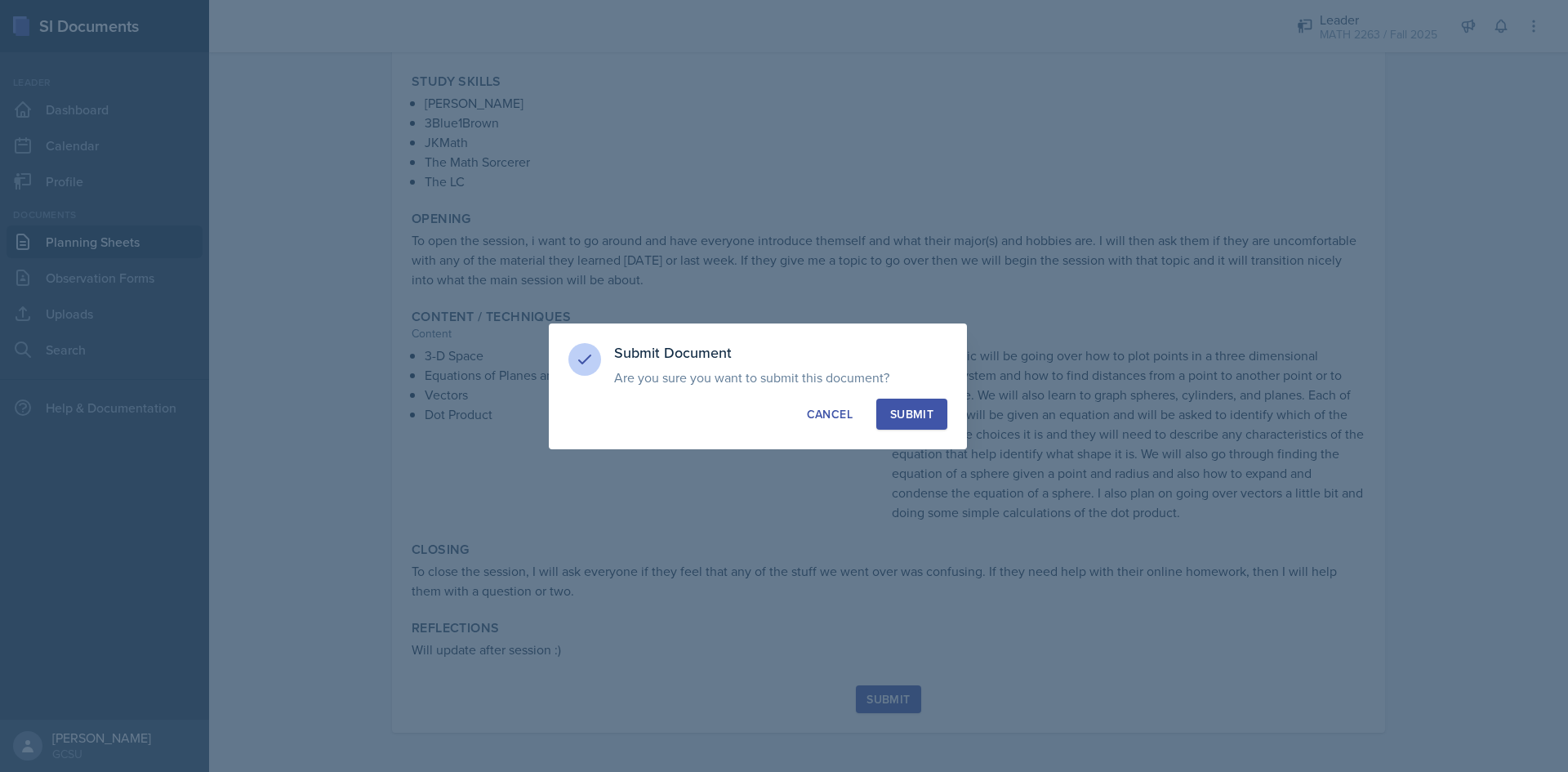
click at [911, 413] on div "Submit" at bounding box center [912, 414] width 43 height 16
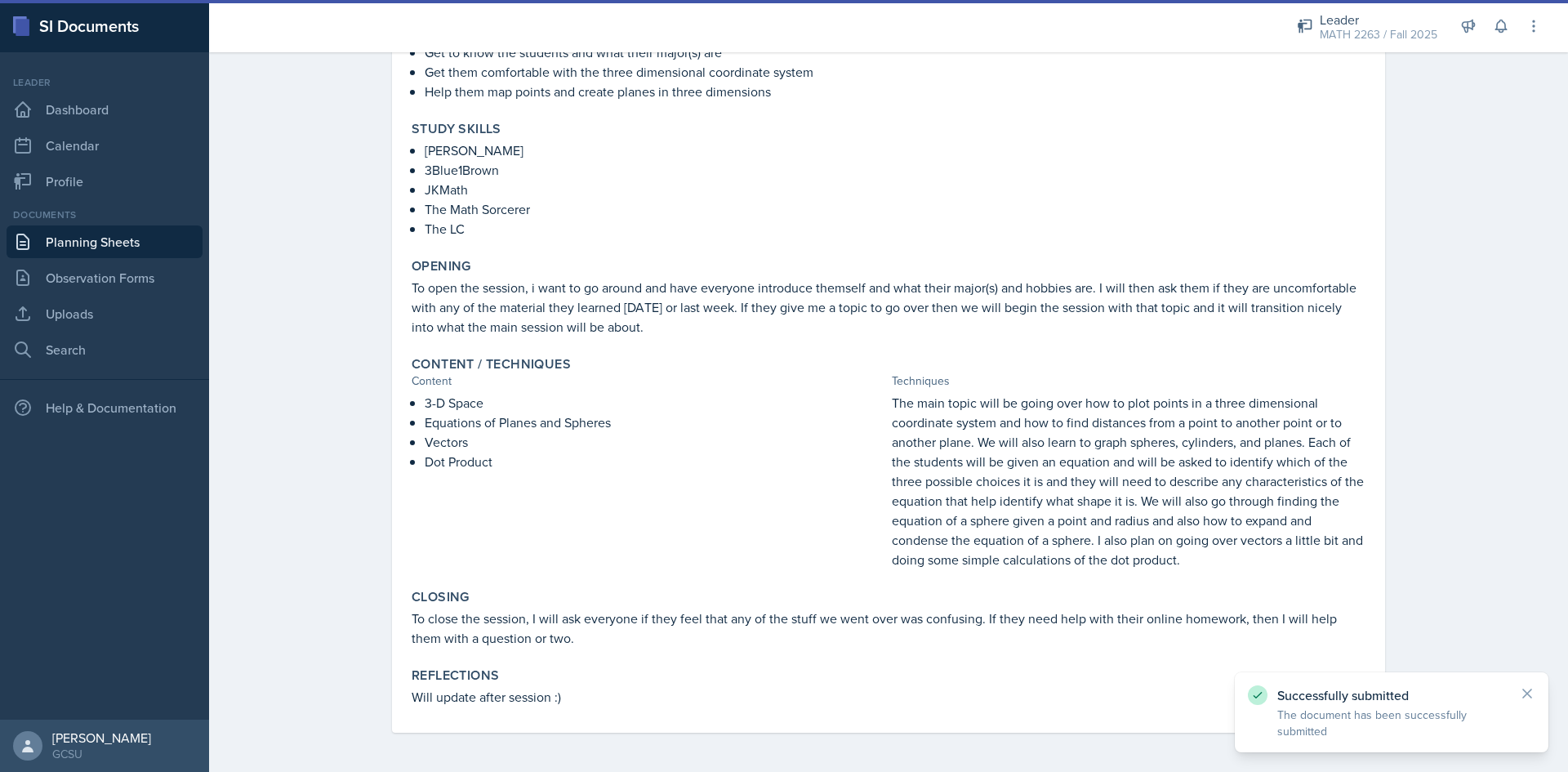
scroll to position [0, 0]
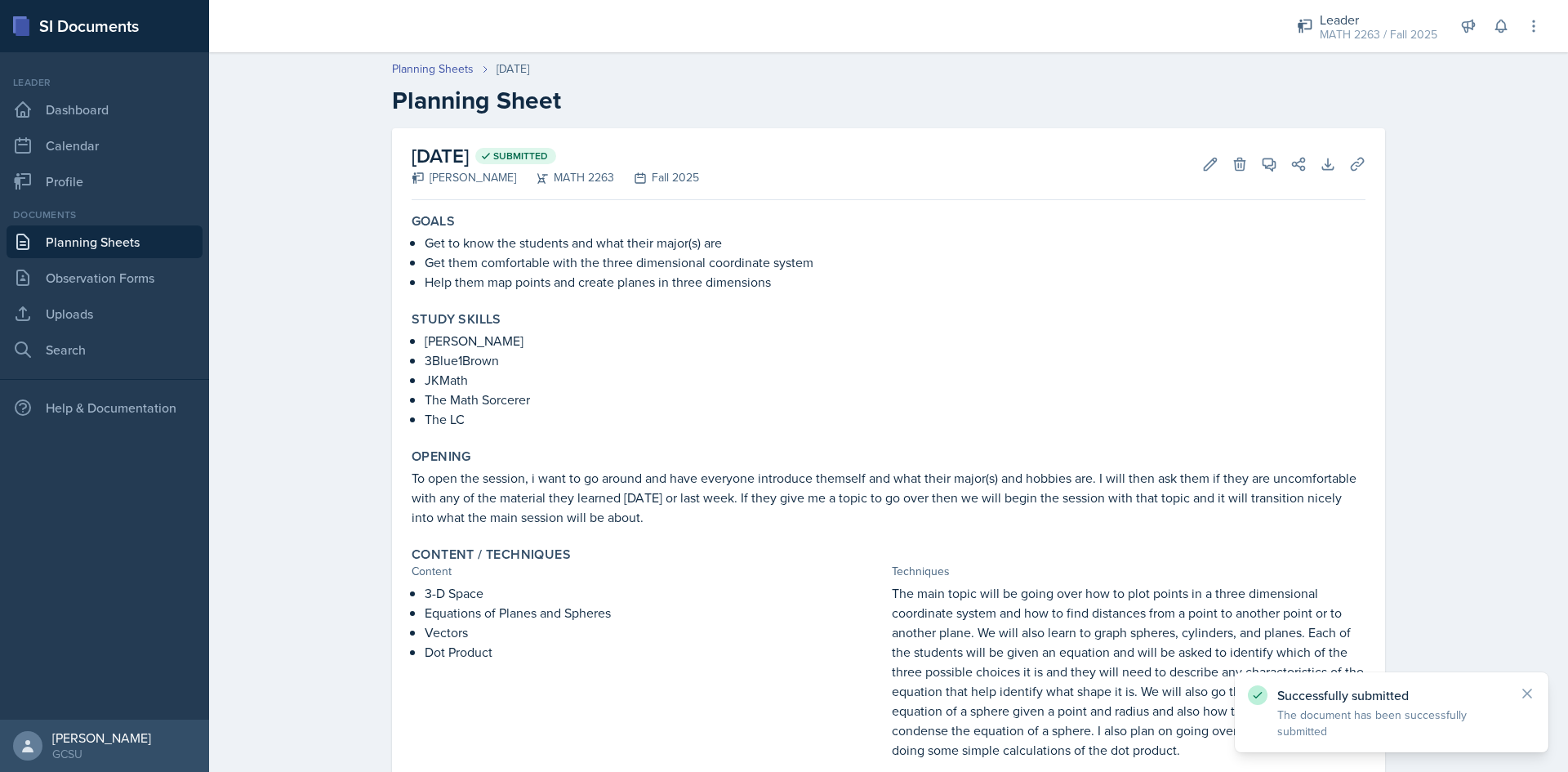
click at [128, 90] on div "Leader Dashboard Calendar Profile" at bounding box center [104, 136] width 196 height 123
click at [119, 112] on link "Dashboard" at bounding box center [104, 110] width 196 height 33
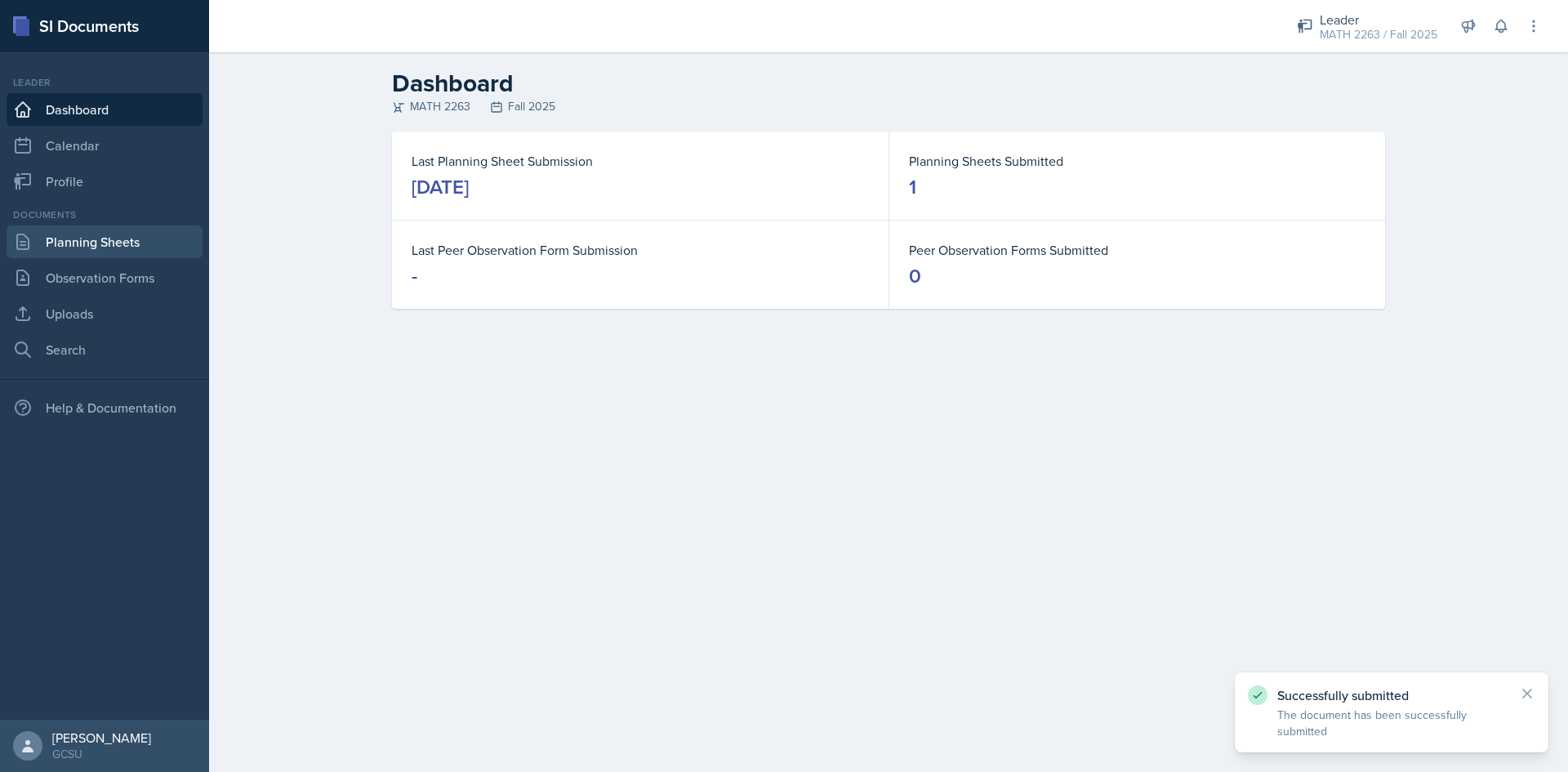
click at [123, 245] on link "Planning Sheets" at bounding box center [104, 242] width 196 height 33
